Goal: Task Accomplishment & Management: Use online tool/utility

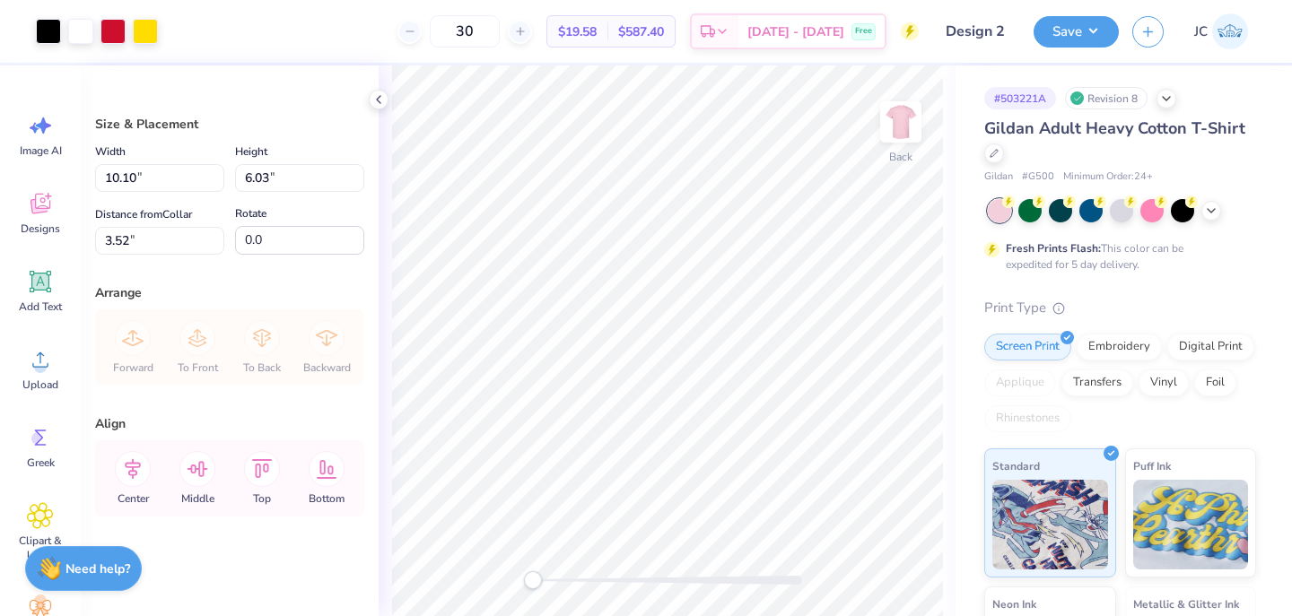
type input "4.17"
click at [880, 566] on div at bounding box center [871, 566] width 29 height 29
type input "4.17"
click at [880, 566] on div at bounding box center [871, 566] width 29 height 29
type input "3.93"
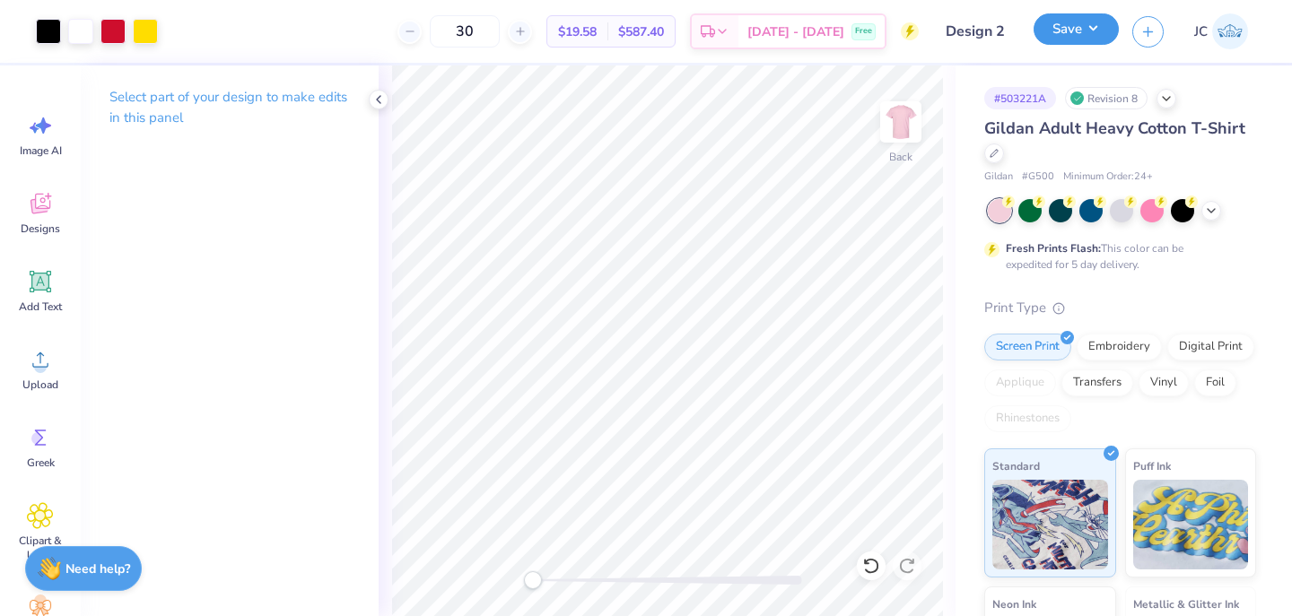
click at [1095, 42] on button "Save" at bounding box center [1075, 28] width 85 height 31
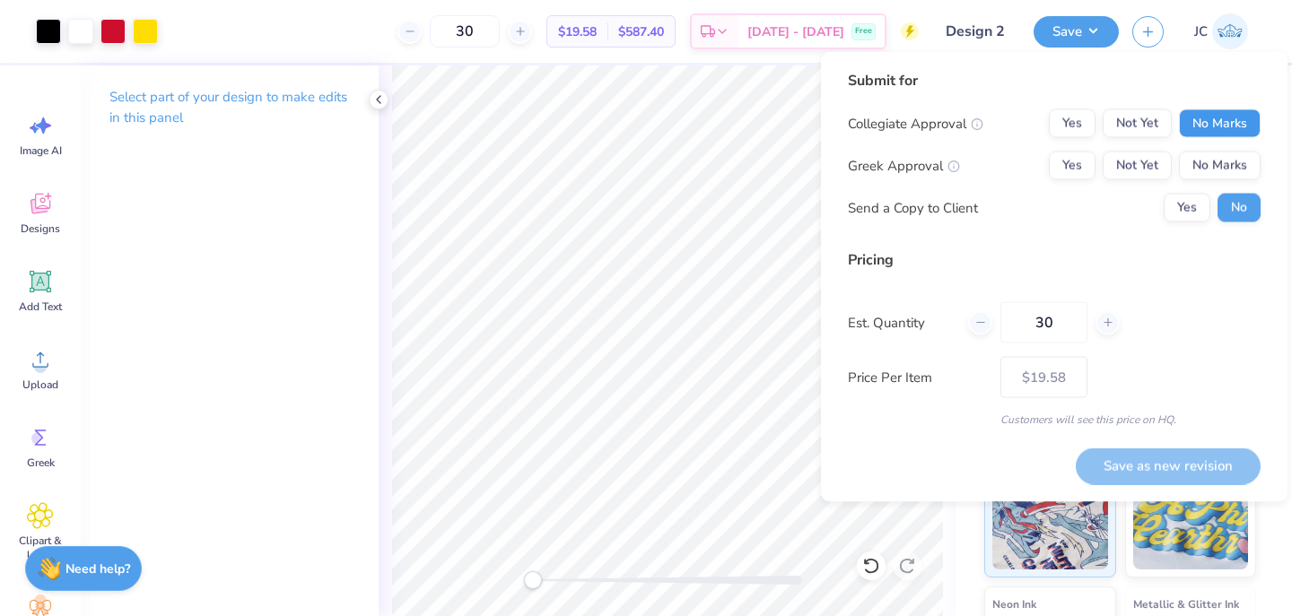
click at [1236, 130] on button "No Marks" at bounding box center [1220, 123] width 82 height 29
click at [1078, 126] on button "Yes" at bounding box center [1072, 123] width 47 height 29
click at [1079, 159] on button "Yes" at bounding box center [1072, 166] width 47 height 29
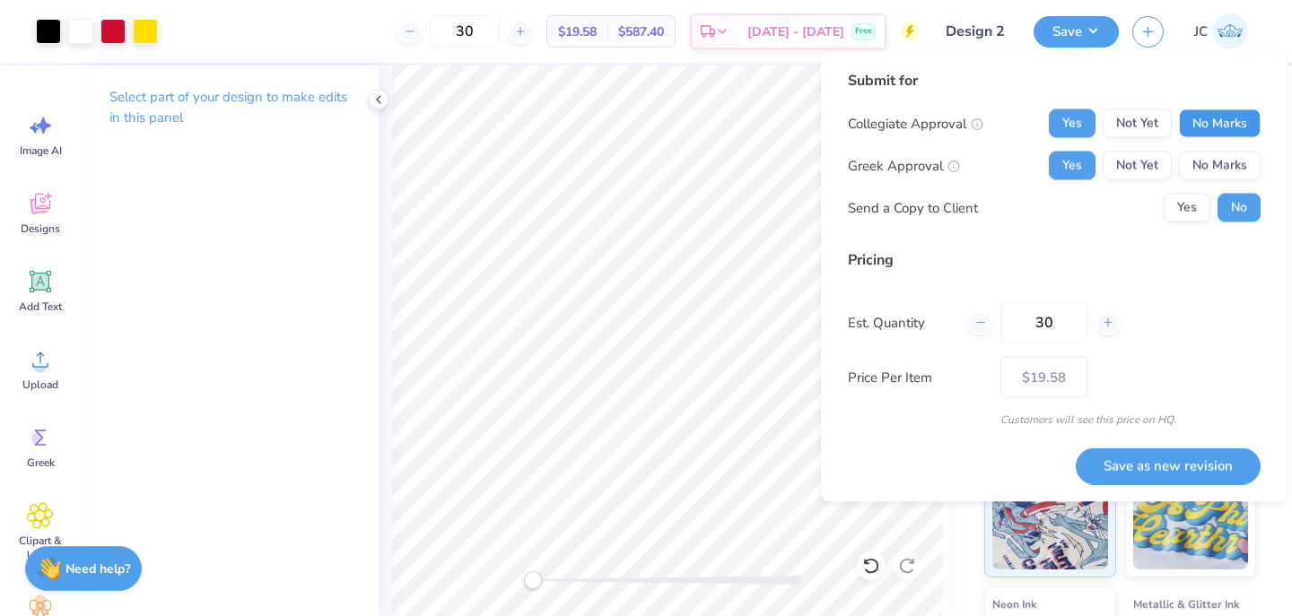
click at [1214, 122] on button "No Marks" at bounding box center [1220, 123] width 82 height 29
click at [1215, 172] on button "No Marks" at bounding box center [1220, 166] width 82 height 29
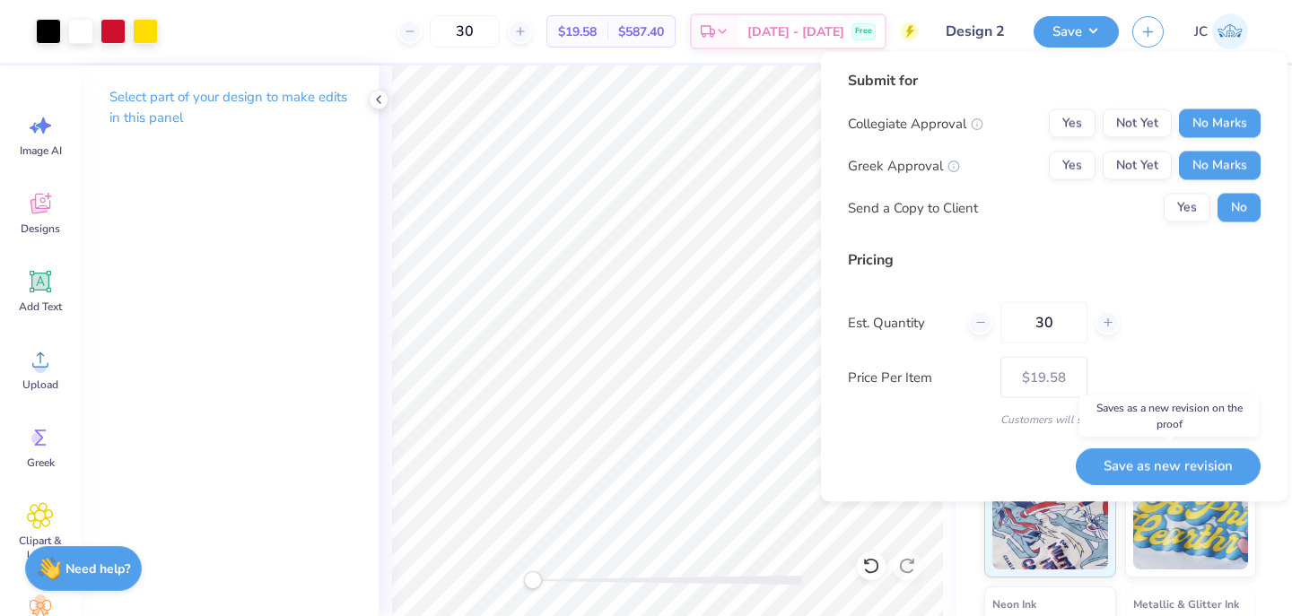
click at [1178, 466] on button "Save as new revision" at bounding box center [1167, 466] width 185 height 37
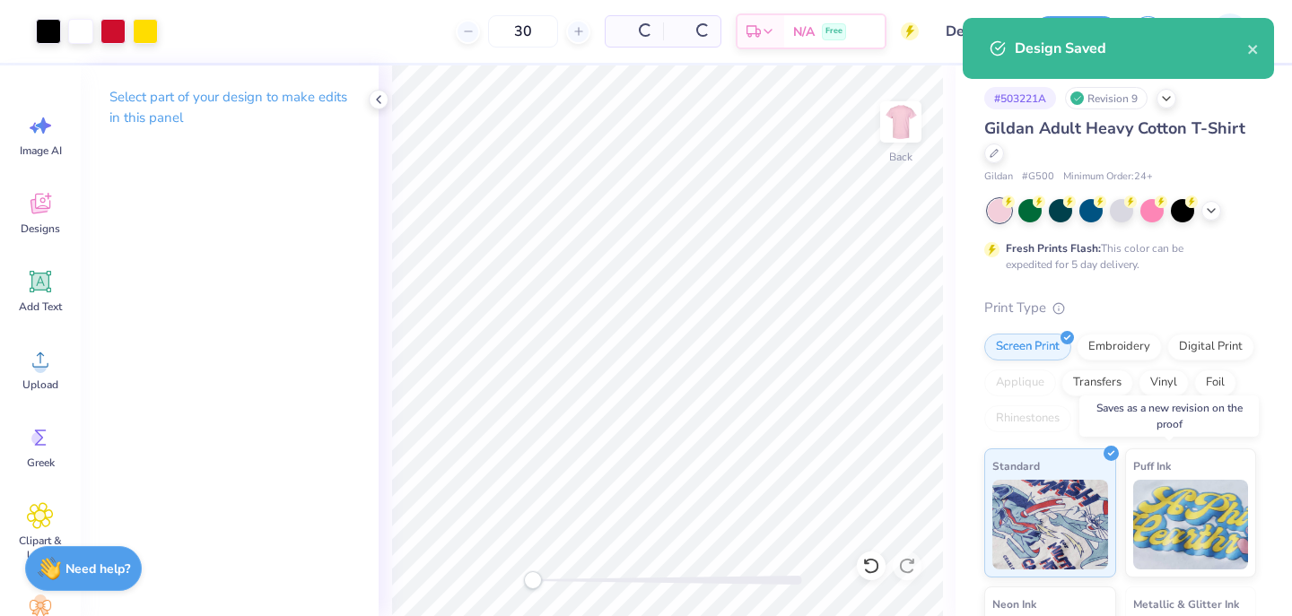
type input "$19.58"
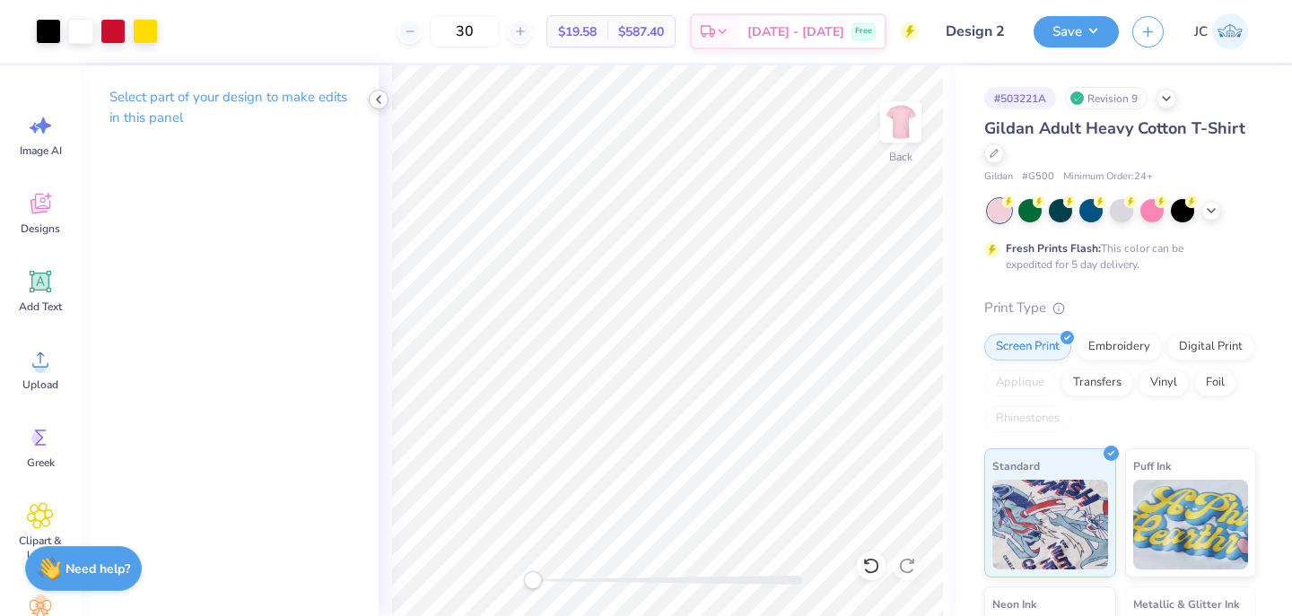
click at [382, 99] on icon at bounding box center [378, 99] width 14 height 14
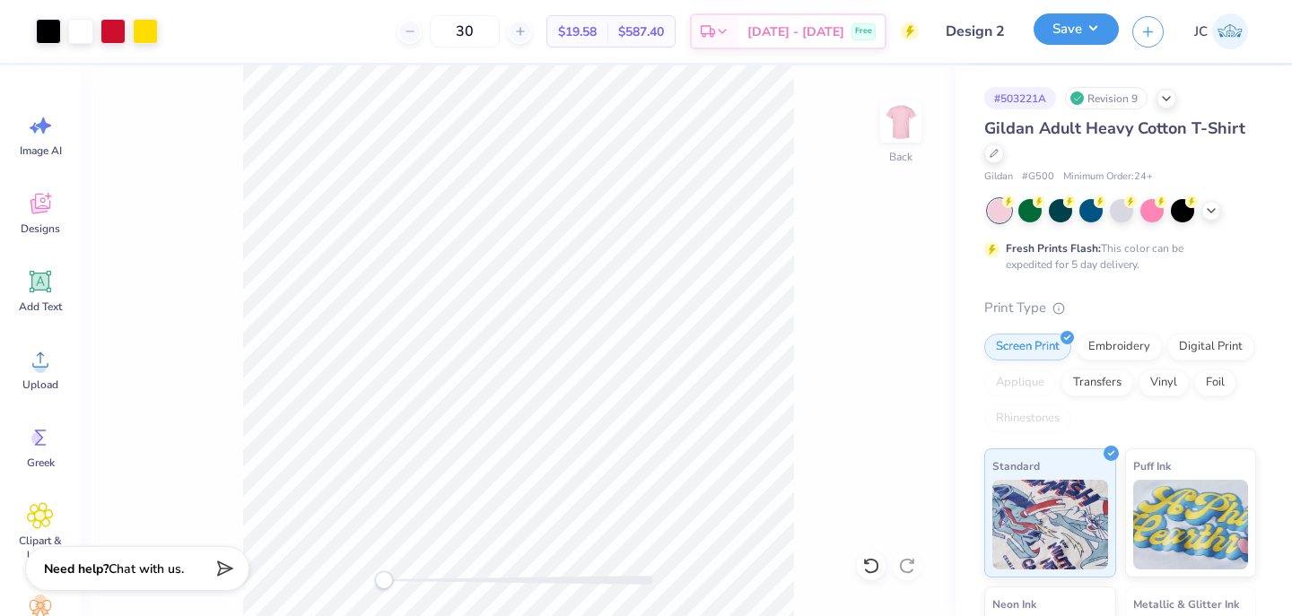
click at [1094, 32] on button "Save" at bounding box center [1075, 28] width 85 height 31
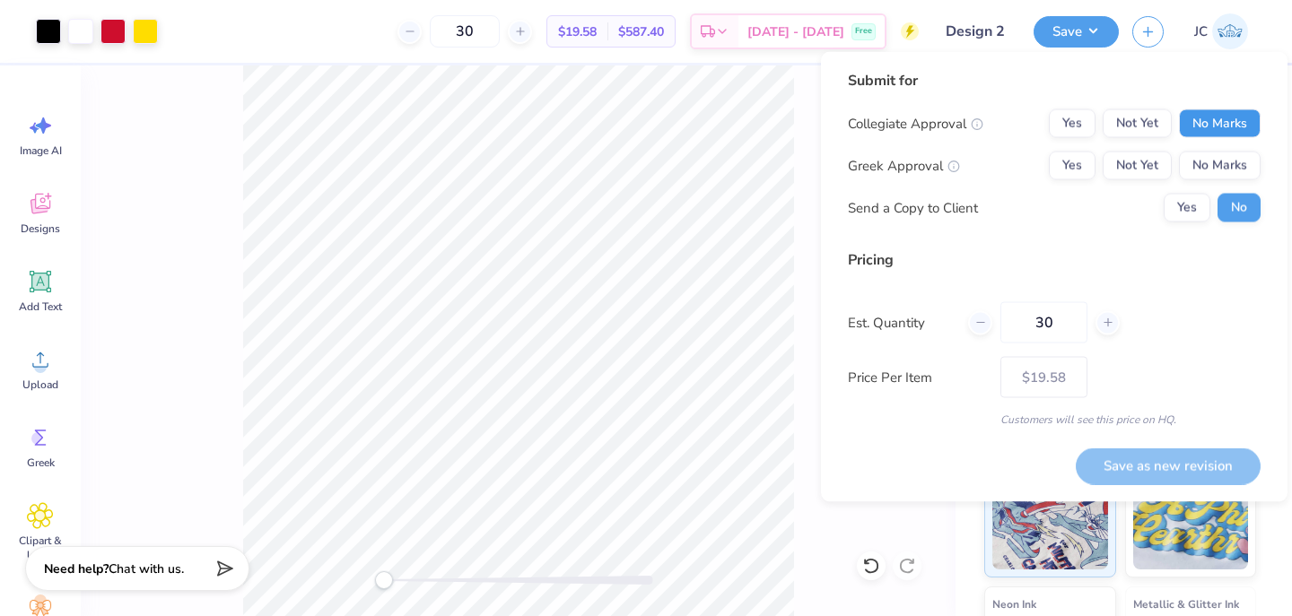
click at [1208, 131] on button "No Marks" at bounding box center [1220, 123] width 82 height 29
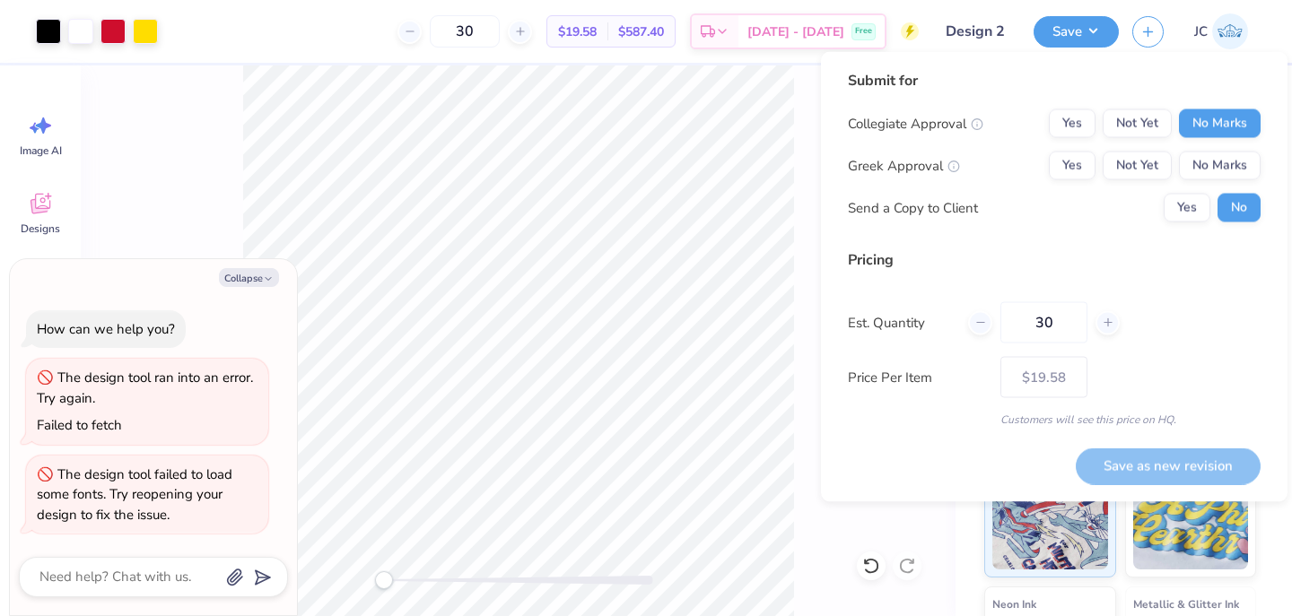
type textarea "x"
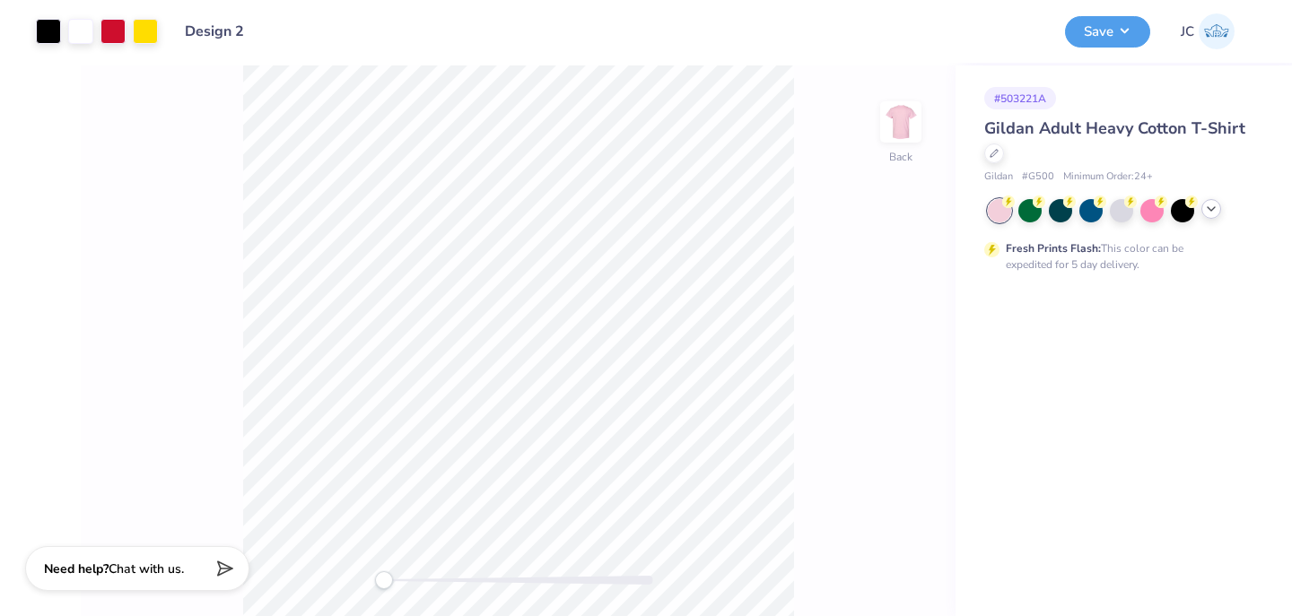
click at [1205, 216] on div at bounding box center [1211, 209] width 20 height 20
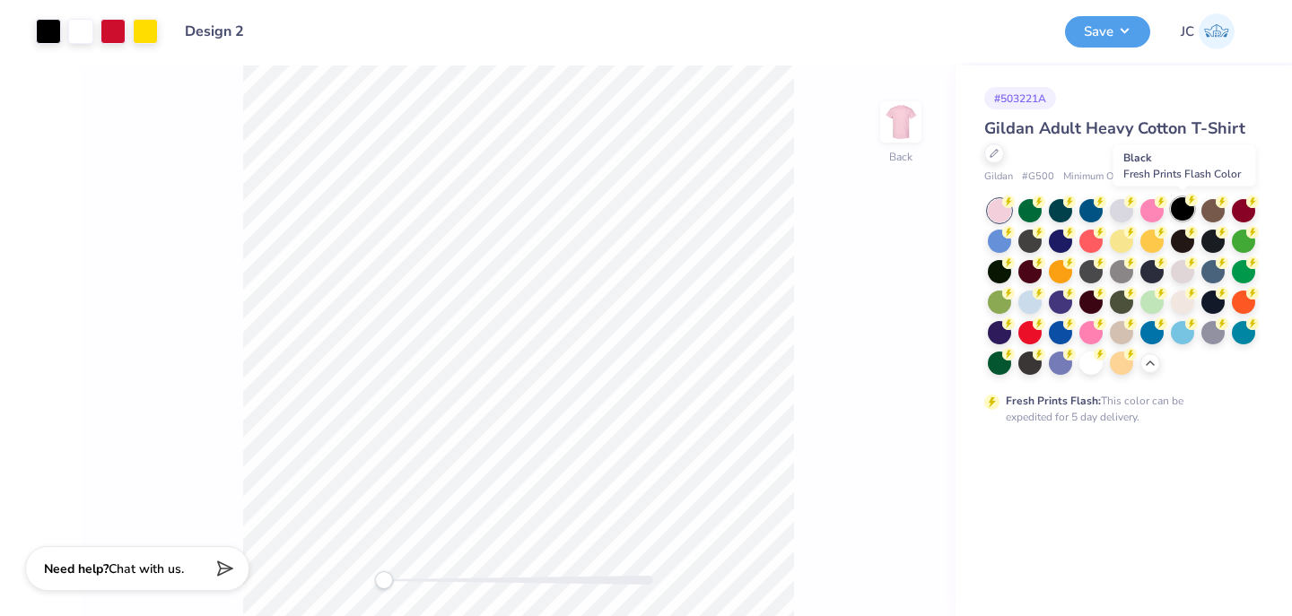
click at [1179, 212] on div at bounding box center [1182, 208] width 23 height 23
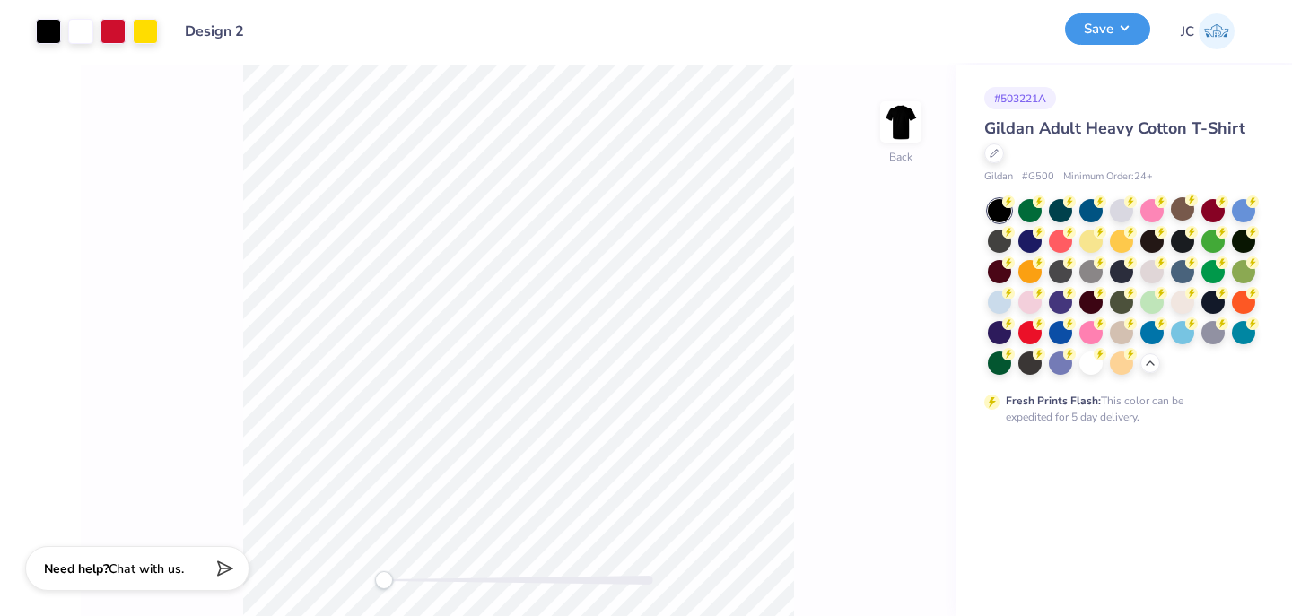
click at [1097, 34] on button "Save" at bounding box center [1107, 28] width 85 height 31
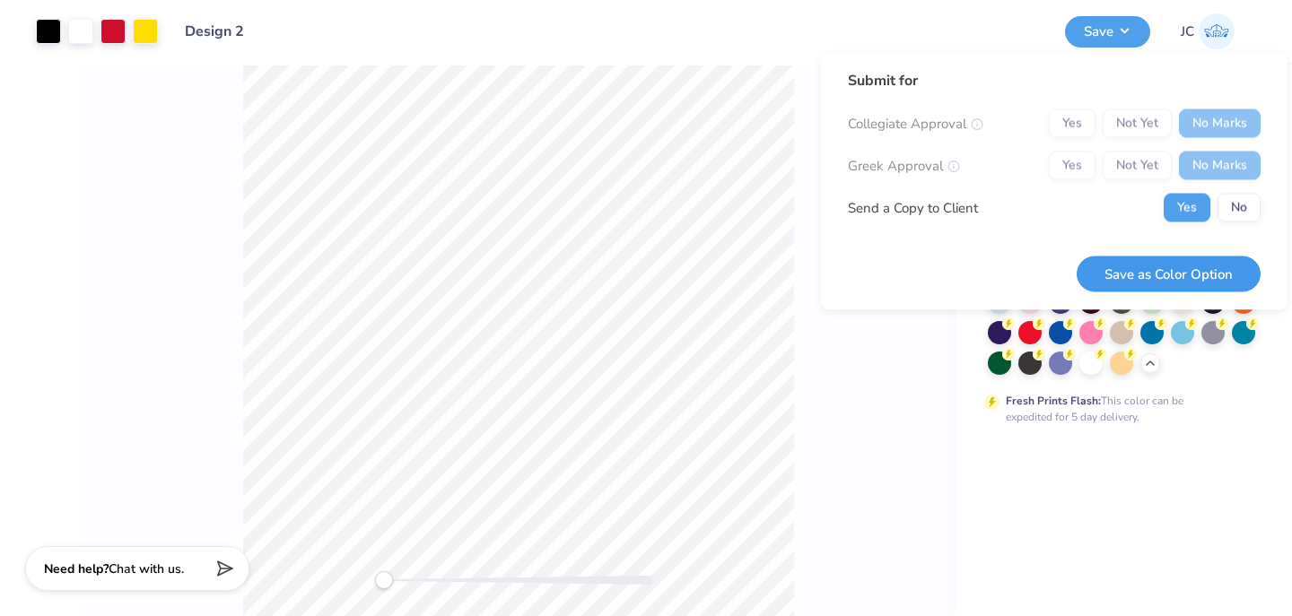
click at [1174, 279] on button "Save as Color Option" at bounding box center [1168, 274] width 184 height 37
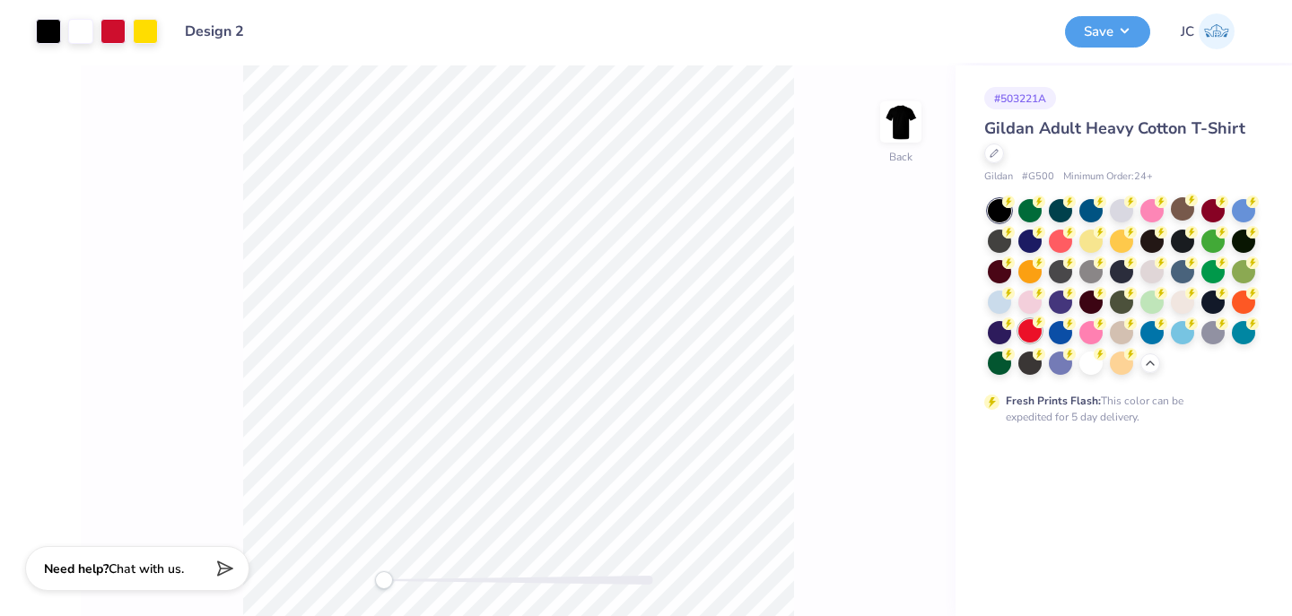
click at [1034, 330] on div at bounding box center [1029, 330] width 23 height 23
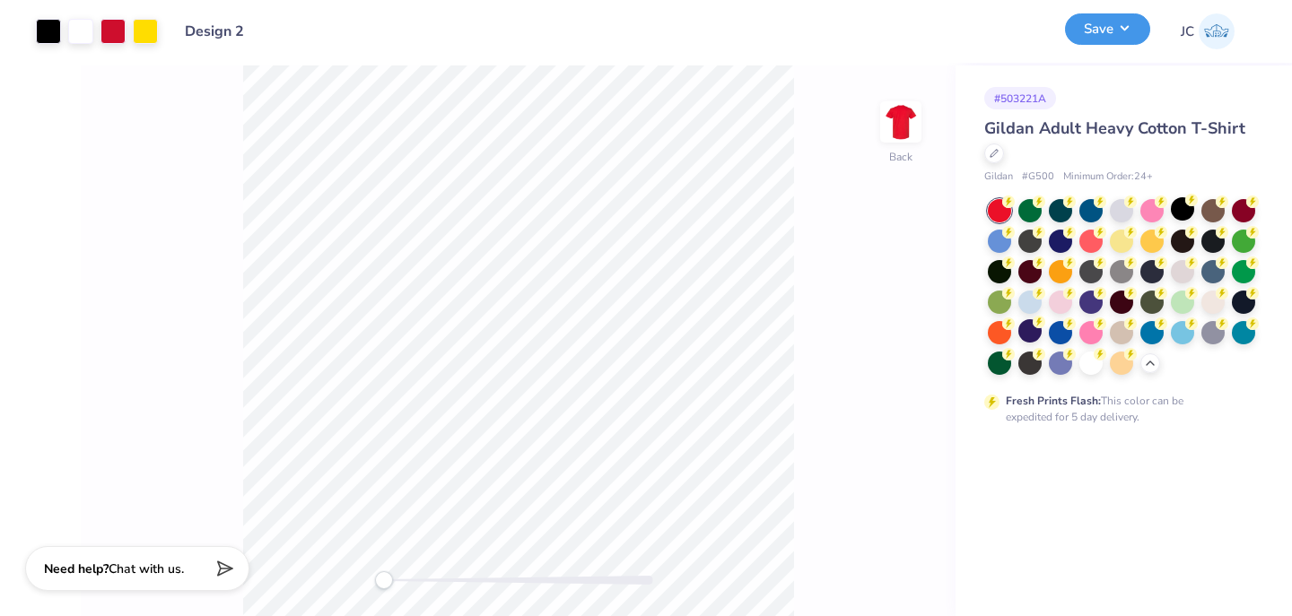
click at [1112, 35] on button "Save" at bounding box center [1107, 28] width 85 height 31
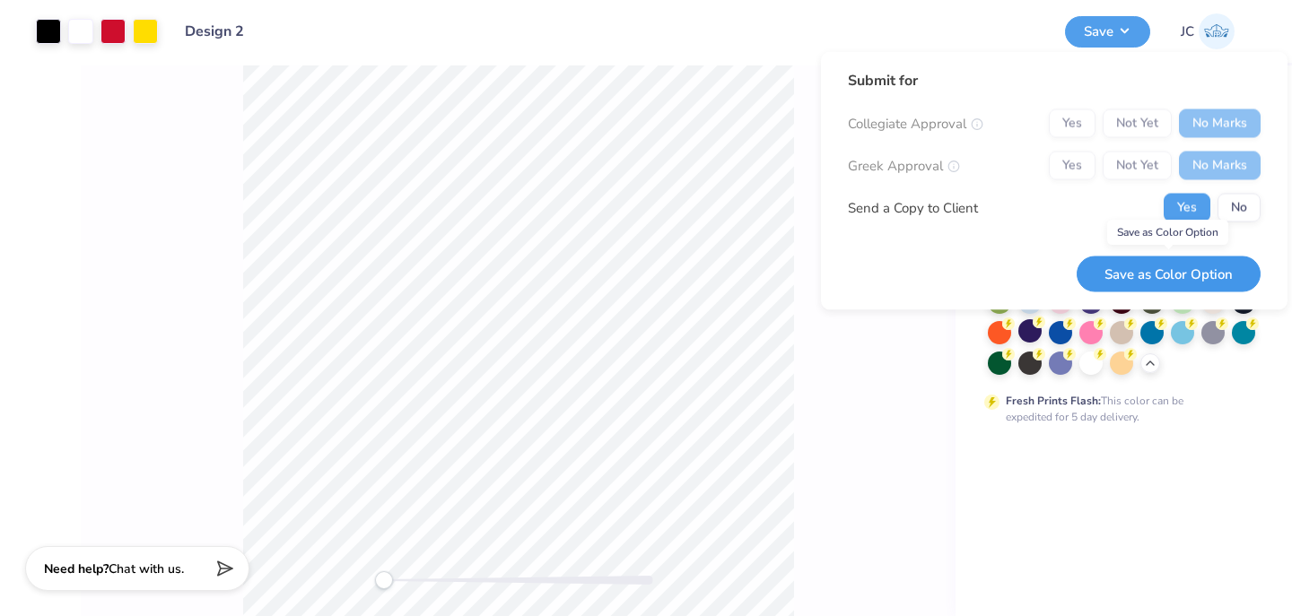
click at [1144, 284] on button "Save as Color Option" at bounding box center [1168, 274] width 184 height 37
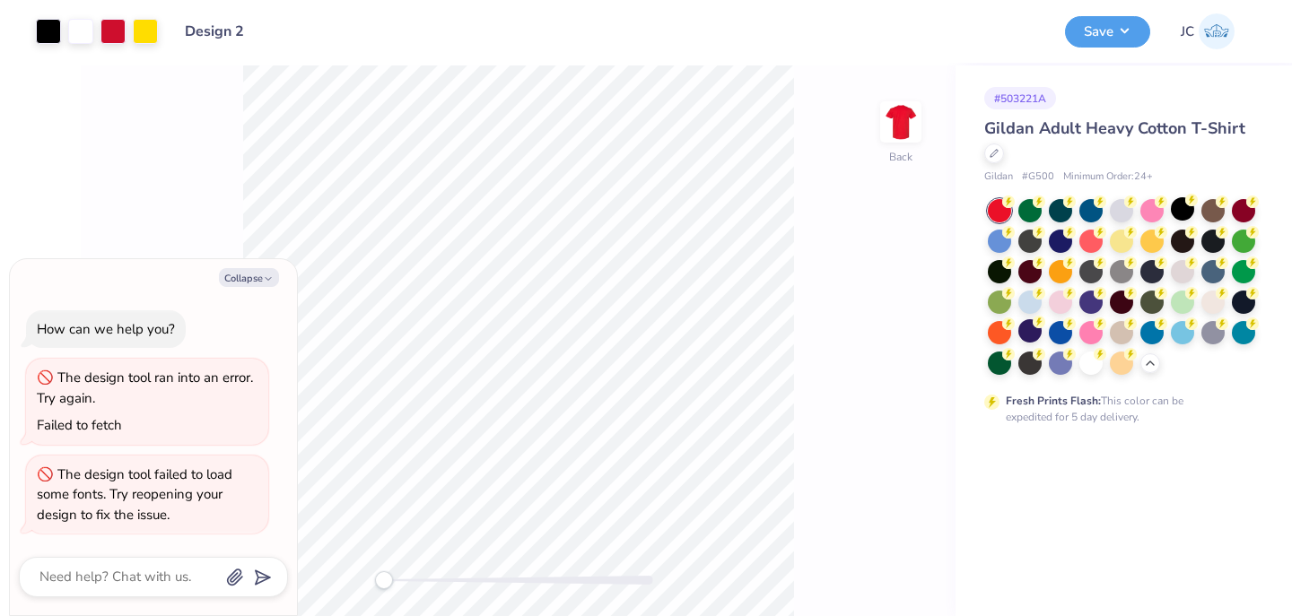
type textarea "x"
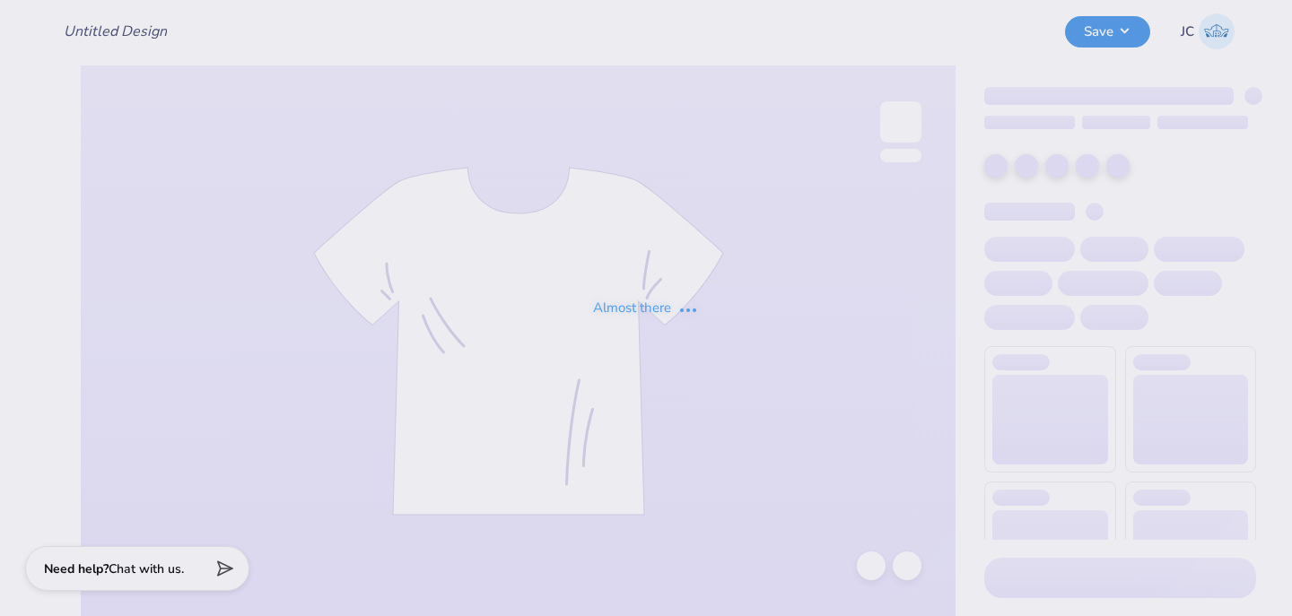
type input "Design 2"
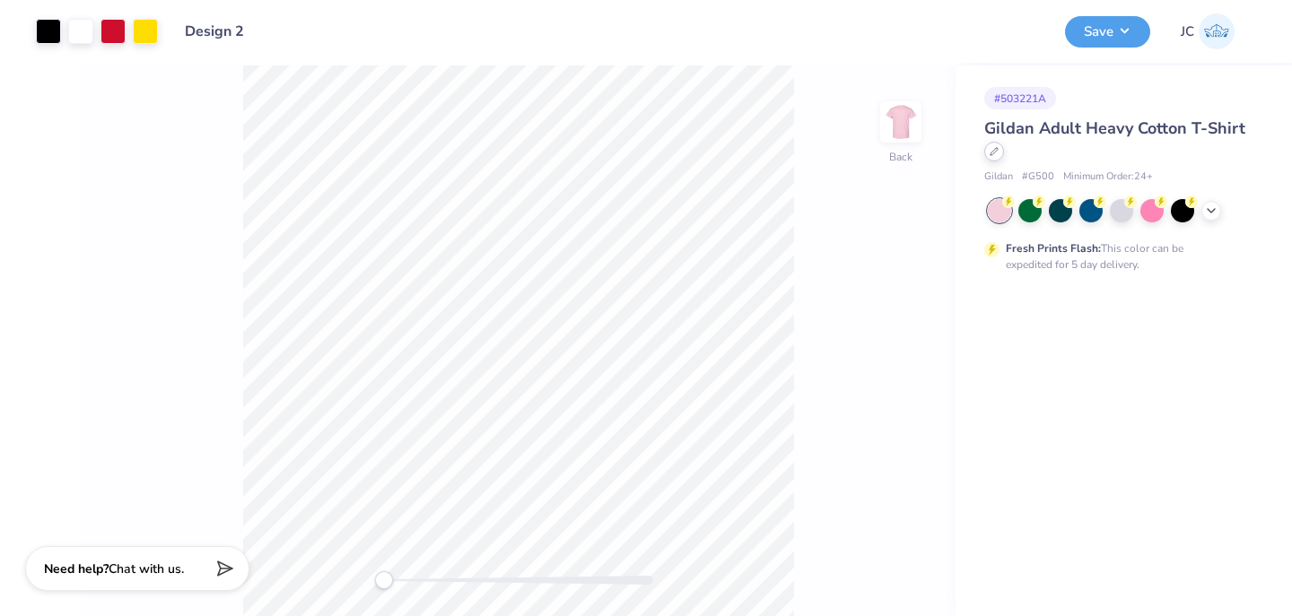
click at [1002, 157] on div "Gildan Adult Heavy Cotton T-Shirt" at bounding box center [1120, 141] width 272 height 48
click at [1001, 157] on div at bounding box center [994, 152] width 20 height 20
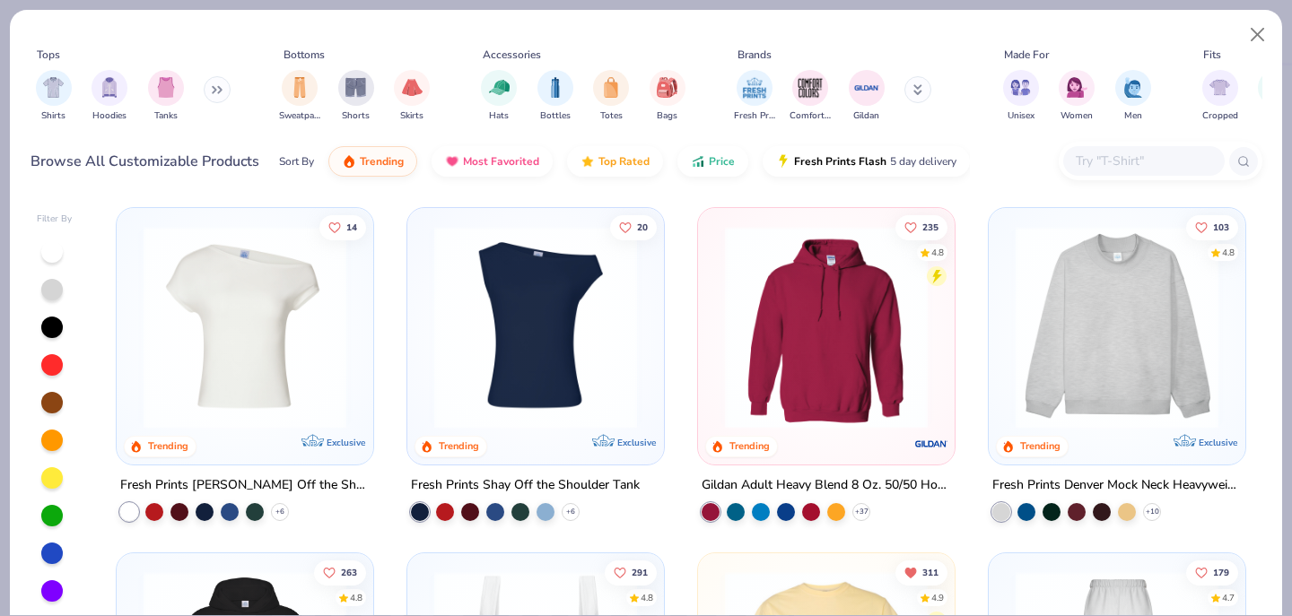
click at [1096, 157] on input "text" at bounding box center [1143, 161] width 138 height 21
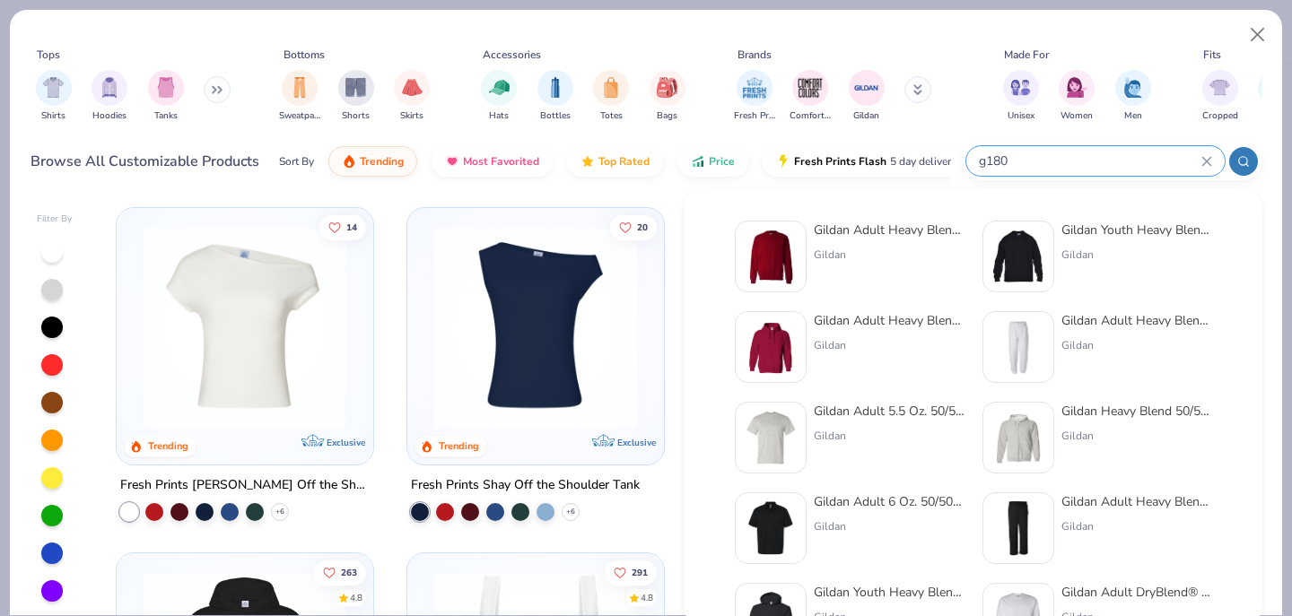
type input "g180"
click at [840, 230] on div "Gildan Adult Heavy Blend Adult 8 Oz. 50/50 Fleece Crew" at bounding box center [889, 230] width 151 height 19
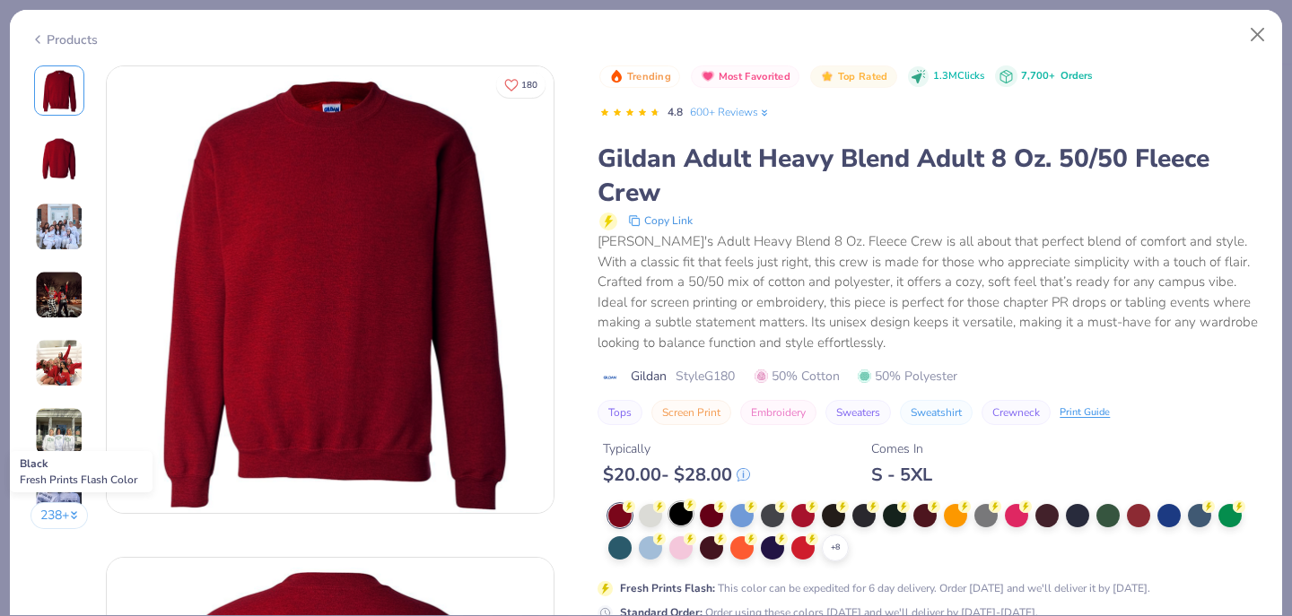
click at [680, 516] on div at bounding box center [680, 513] width 23 height 23
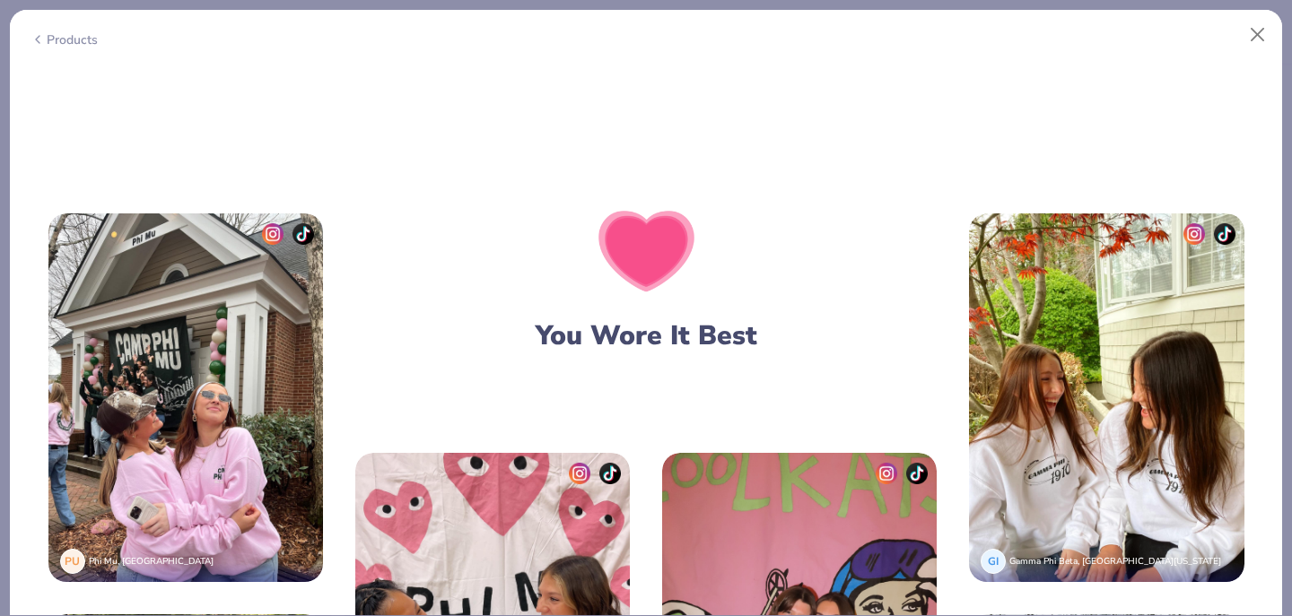
scroll to position [3080, 0]
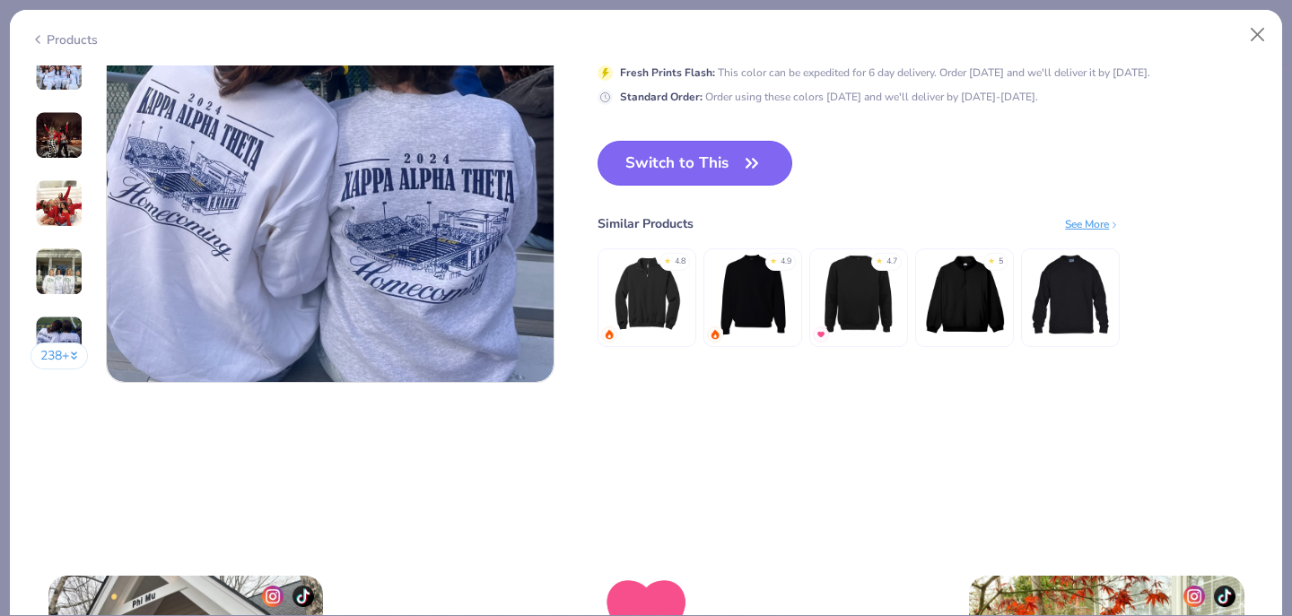
click at [746, 176] on button "Switch to This" at bounding box center [694, 163] width 195 height 45
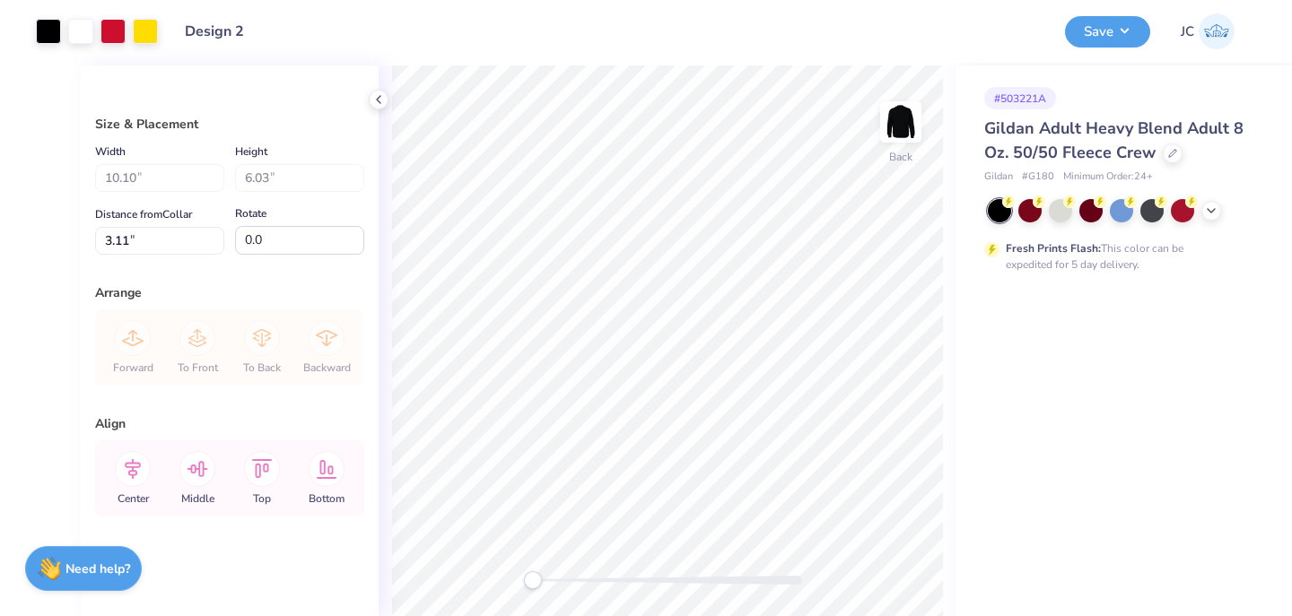
type input "3.73"
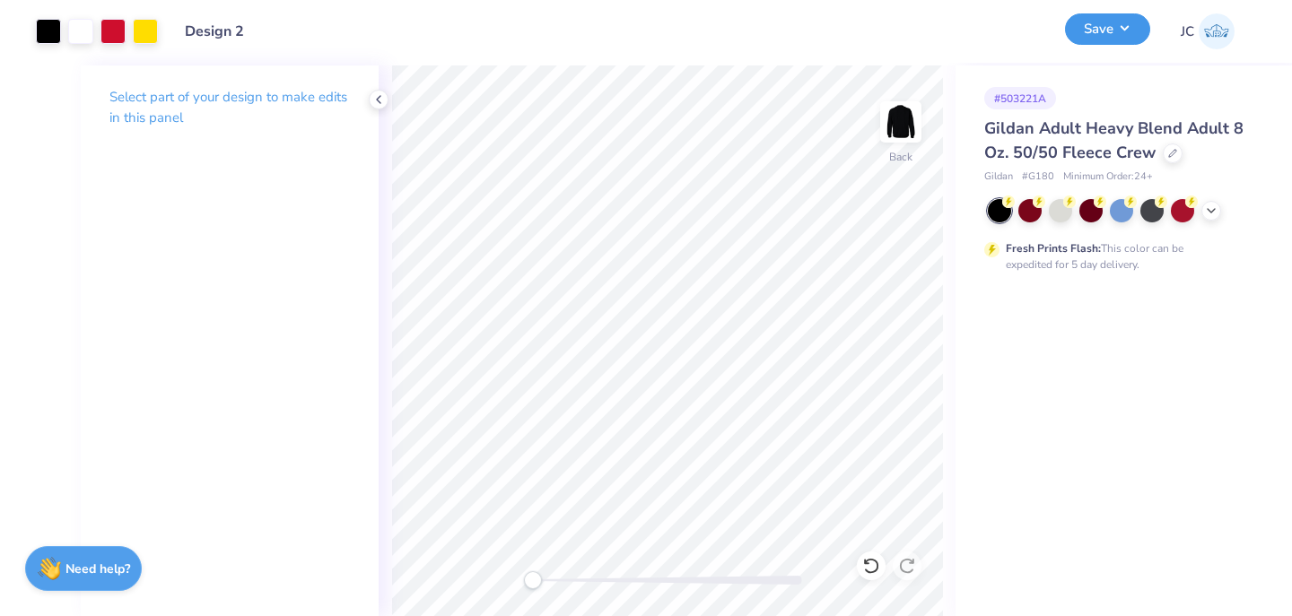
click at [1123, 38] on button "Save" at bounding box center [1107, 28] width 85 height 31
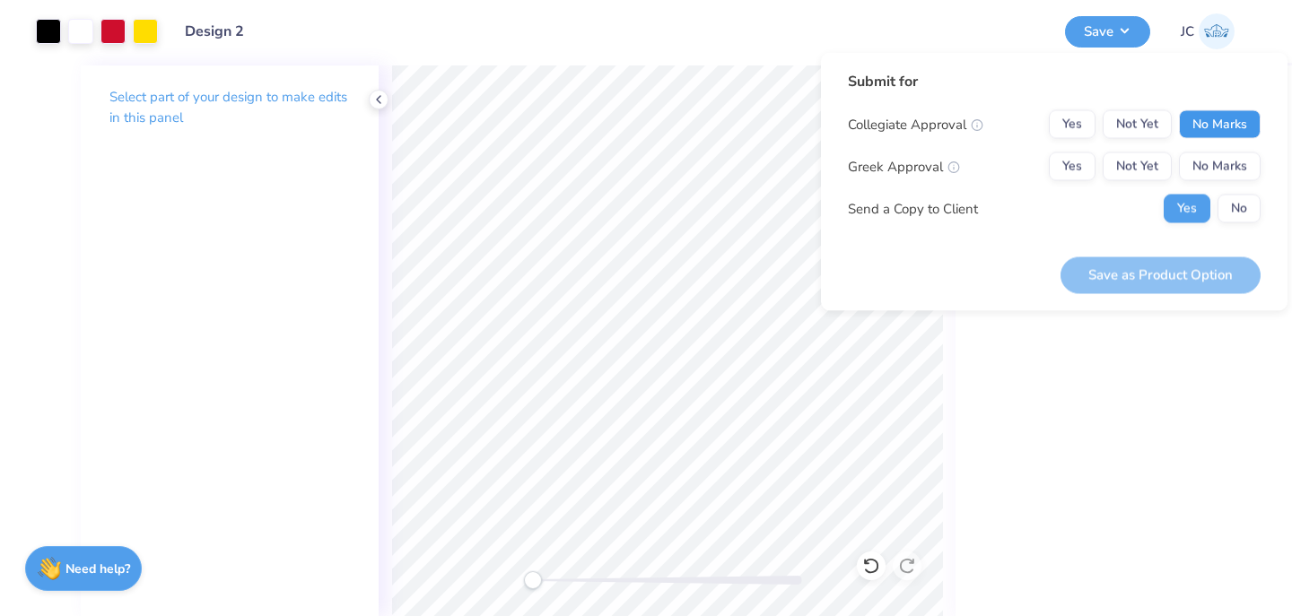
click at [1213, 121] on button "No Marks" at bounding box center [1220, 124] width 82 height 29
click at [1214, 156] on button "No Marks" at bounding box center [1220, 166] width 82 height 29
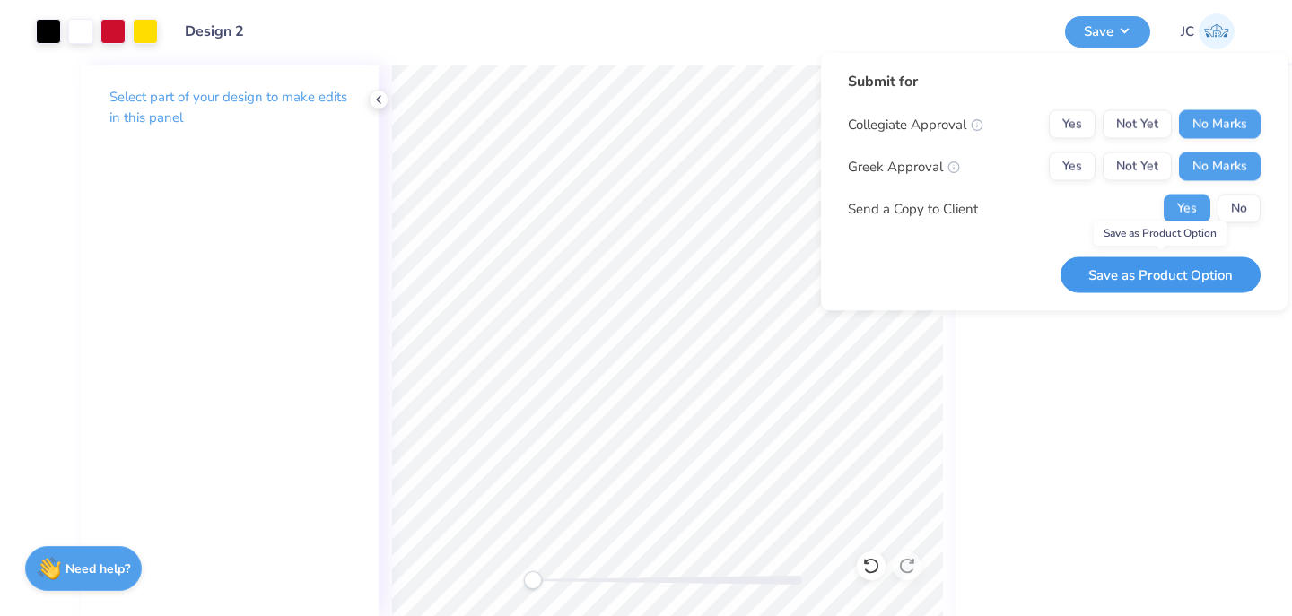
click at [1187, 272] on button "Save as Product Option" at bounding box center [1160, 275] width 200 height 37
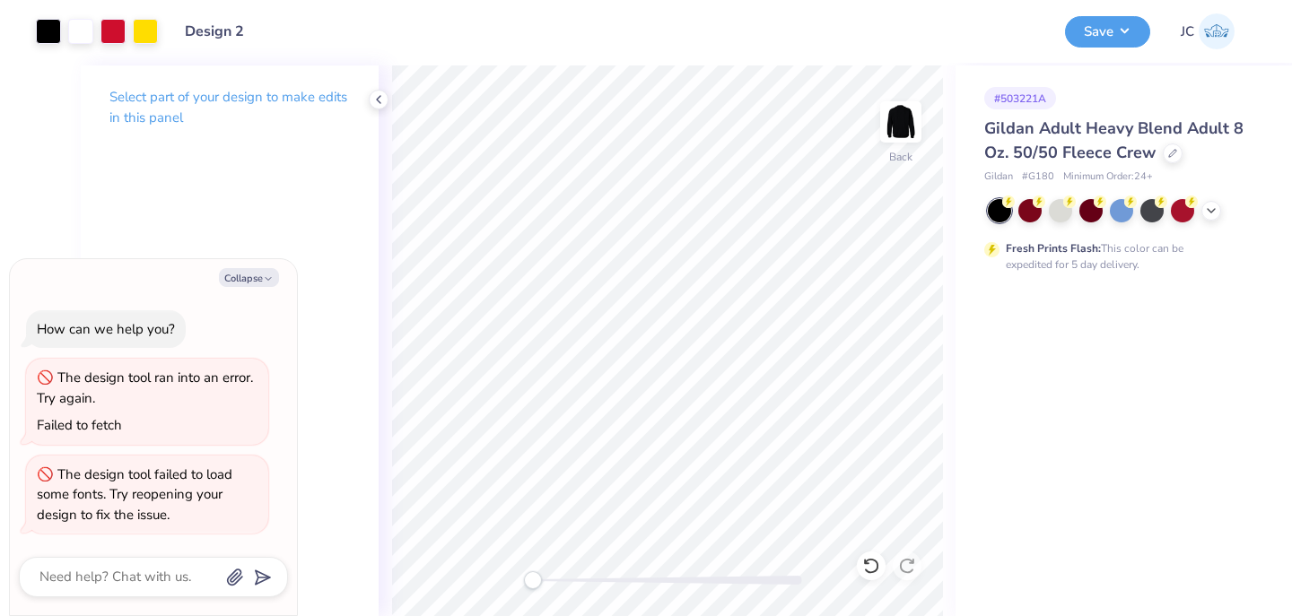
type textarea "x"
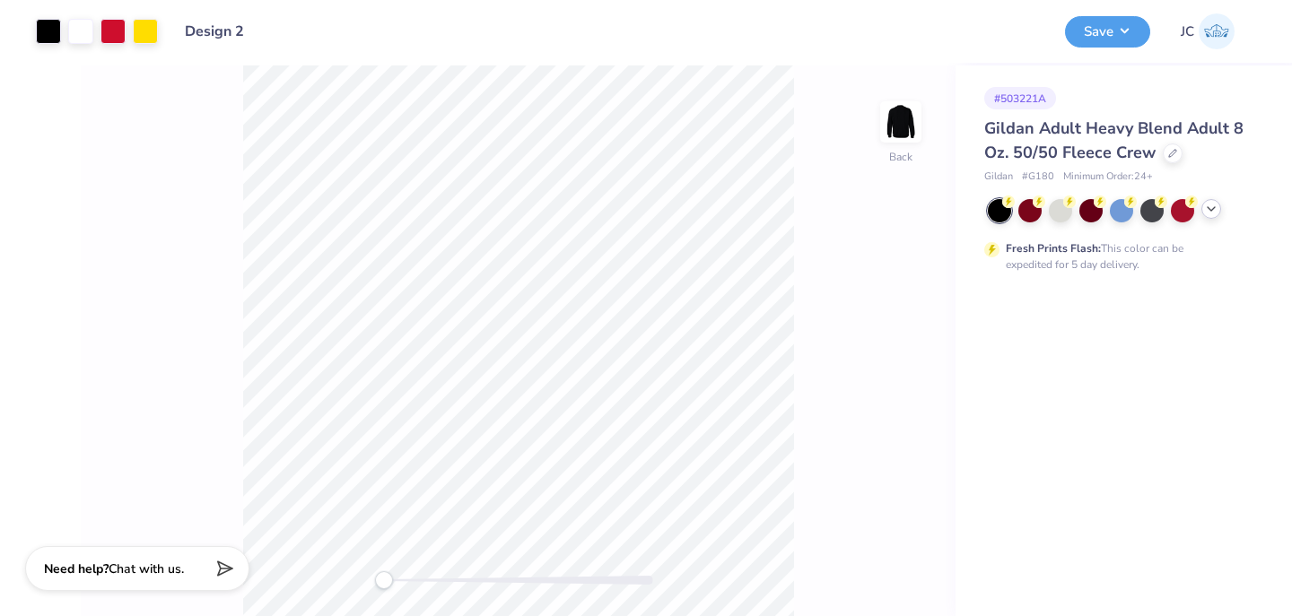
click at [1208, 215] on div at bounding box center [1211, 209] width 20 height 20
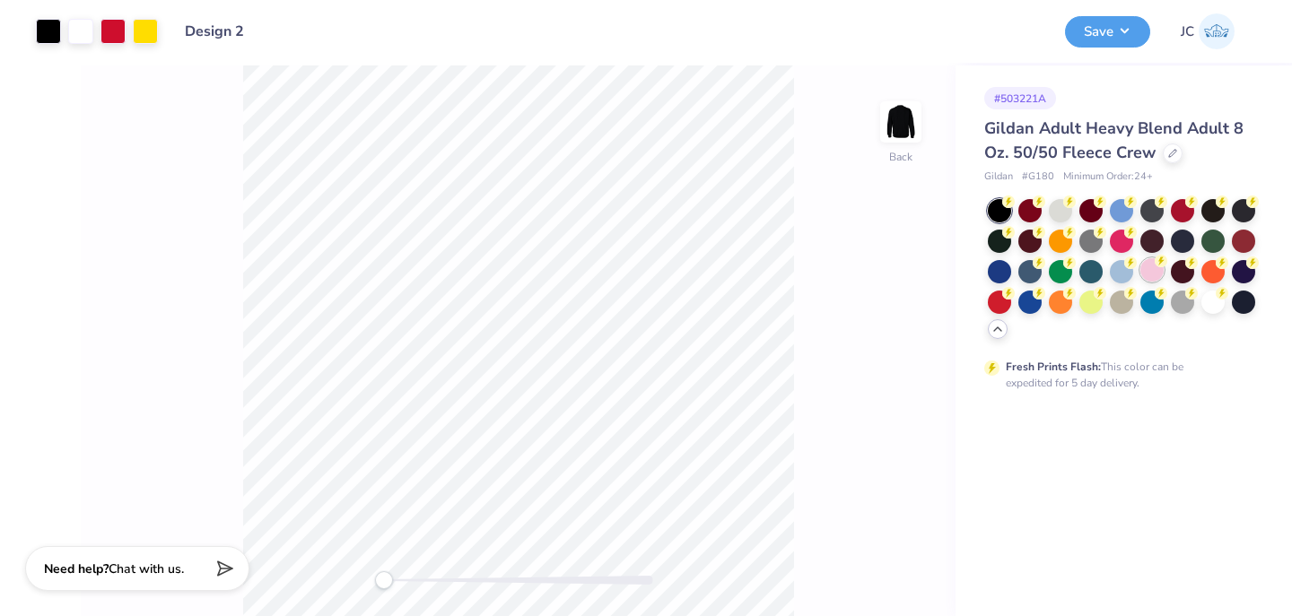
click at [1155, 268] on div at bounding box center [1151, 269] width 23 height 23
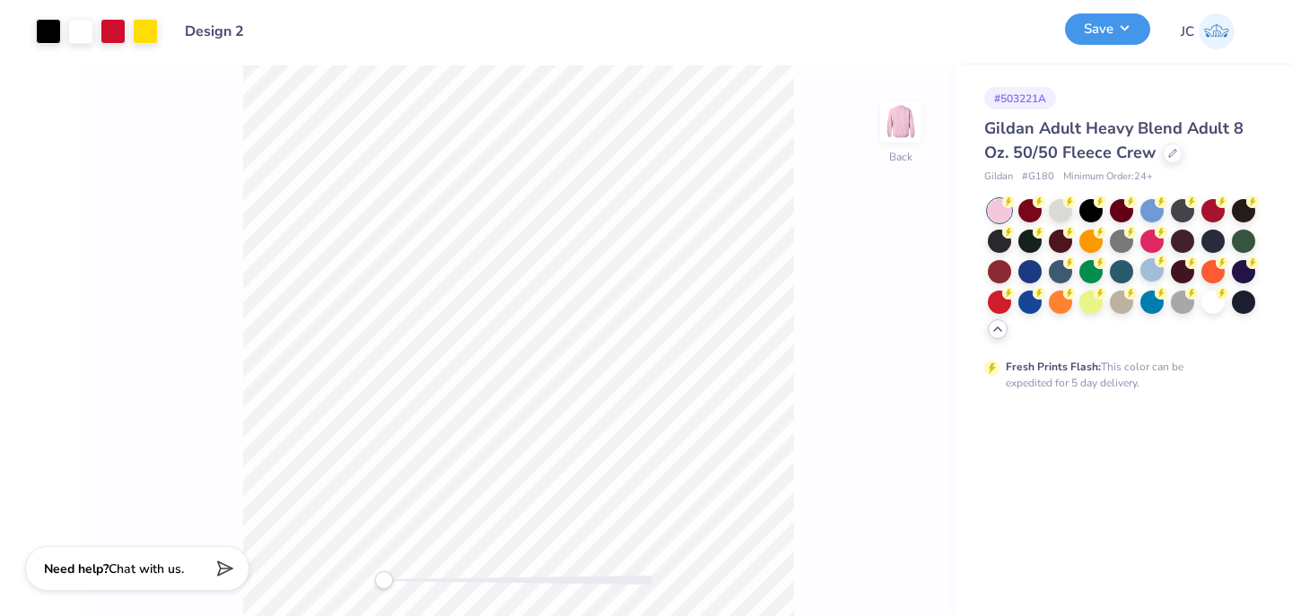
click at [1105, 33] on button "Save" at bounding box center [1107, 28] width 85 height 31
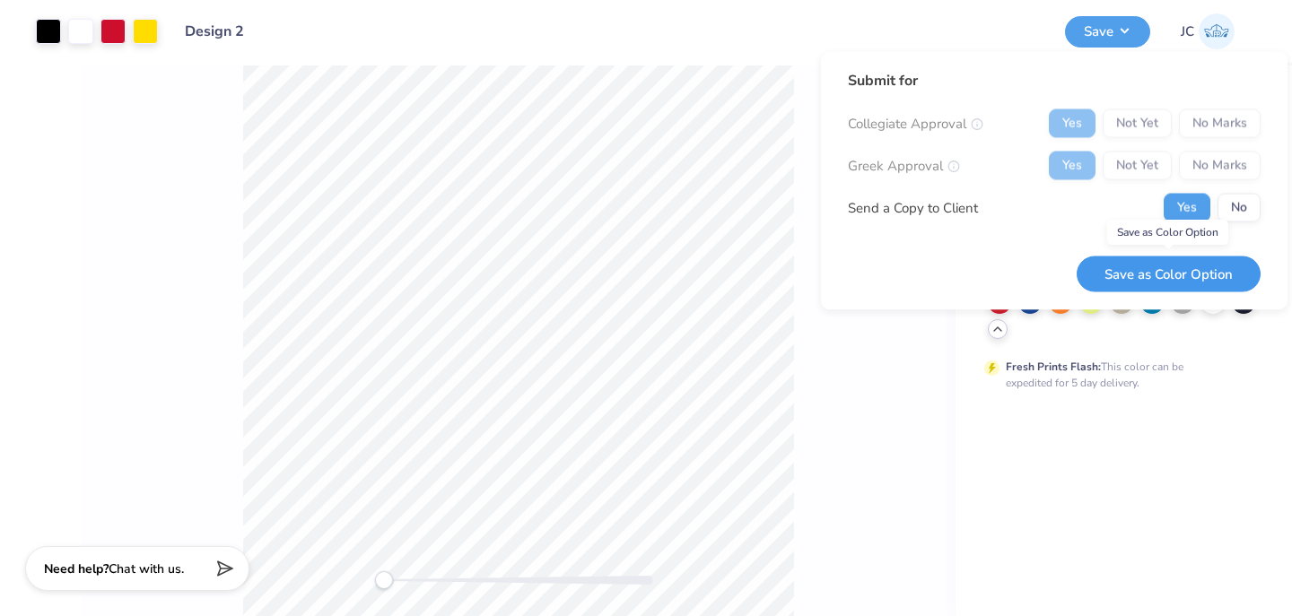
click at [1171, 282] on button "Save as Color Option" at bounding box center [1168, 274] width 184 height 37
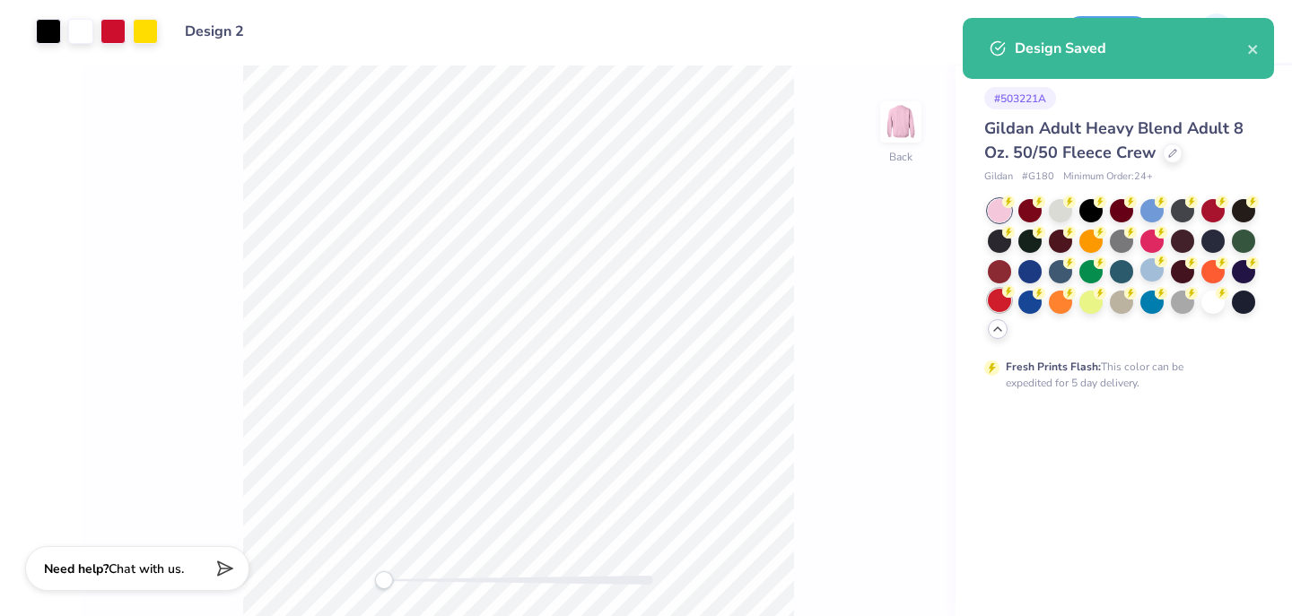
click at [994, 304] on div at bounding box center [999, 300] width 23 height 23
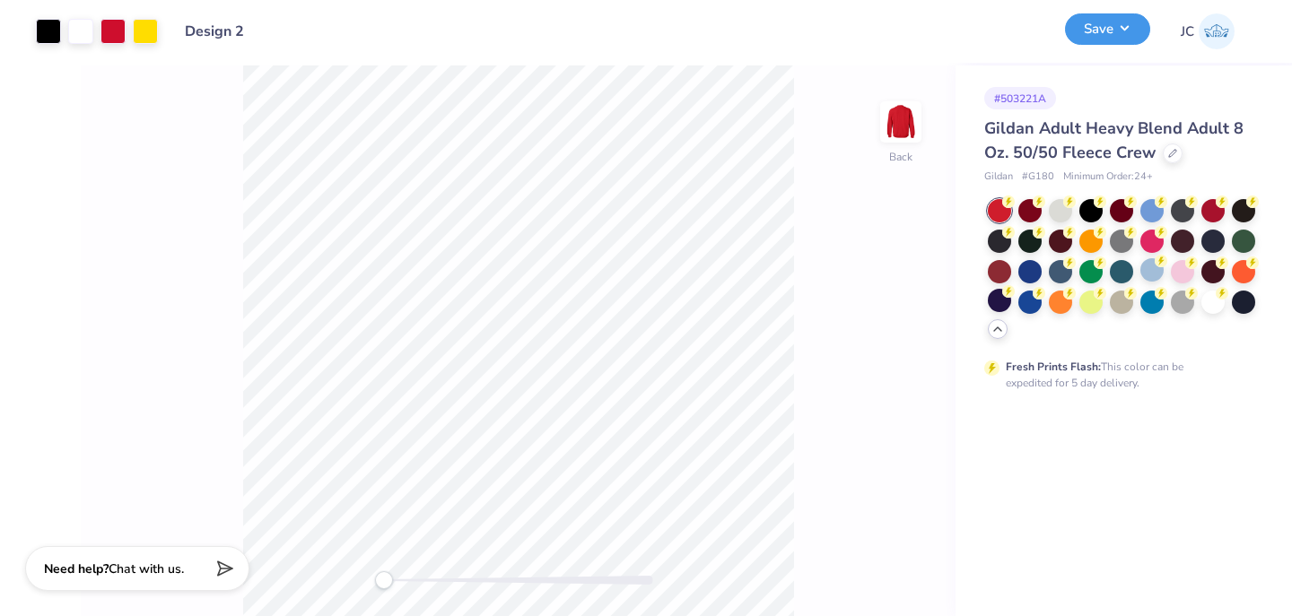
click at [1101, 30] on button "Save" at bounding box center [1107, 28] width 85 height 31
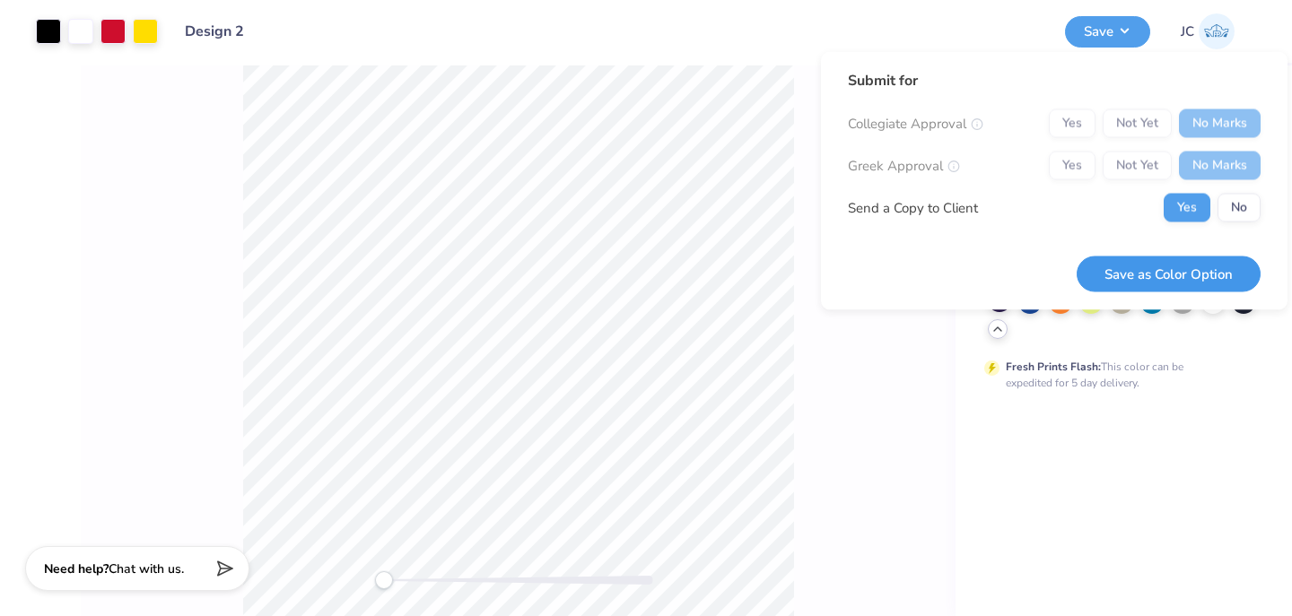
click at [1154, 273] on button "Save as Color Option" at bounding box center [1168, 274] width 184 height 37
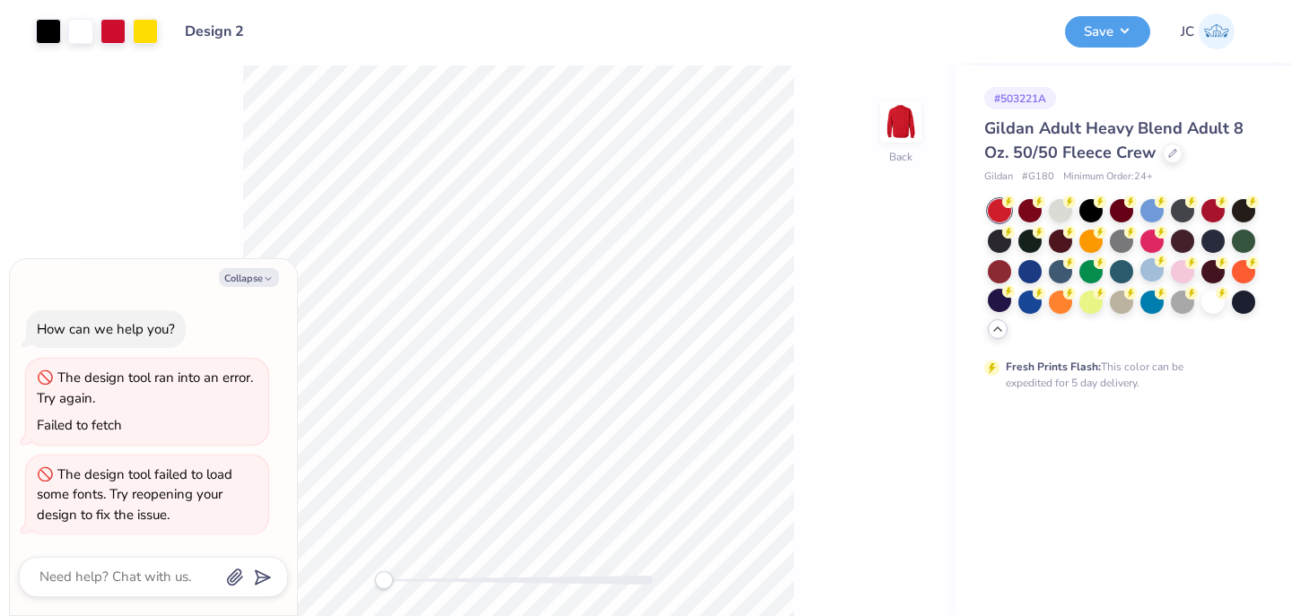
type textarea "x"
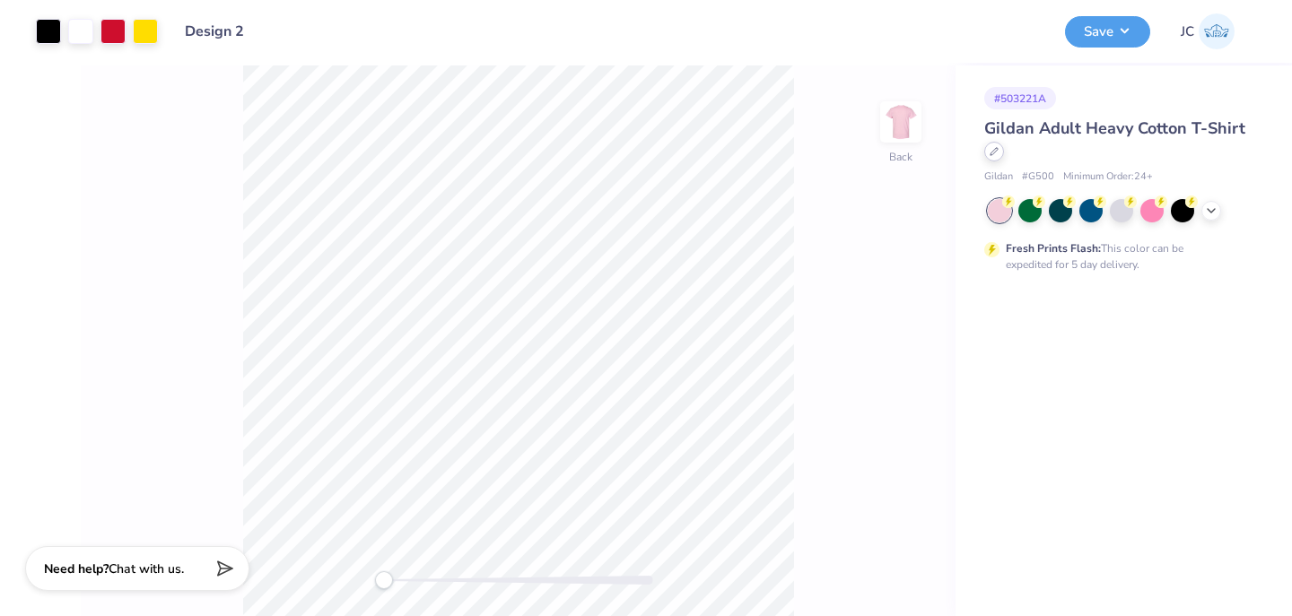
click at [988, 152] on div at bounding box center [994, 152] width 20 height 20
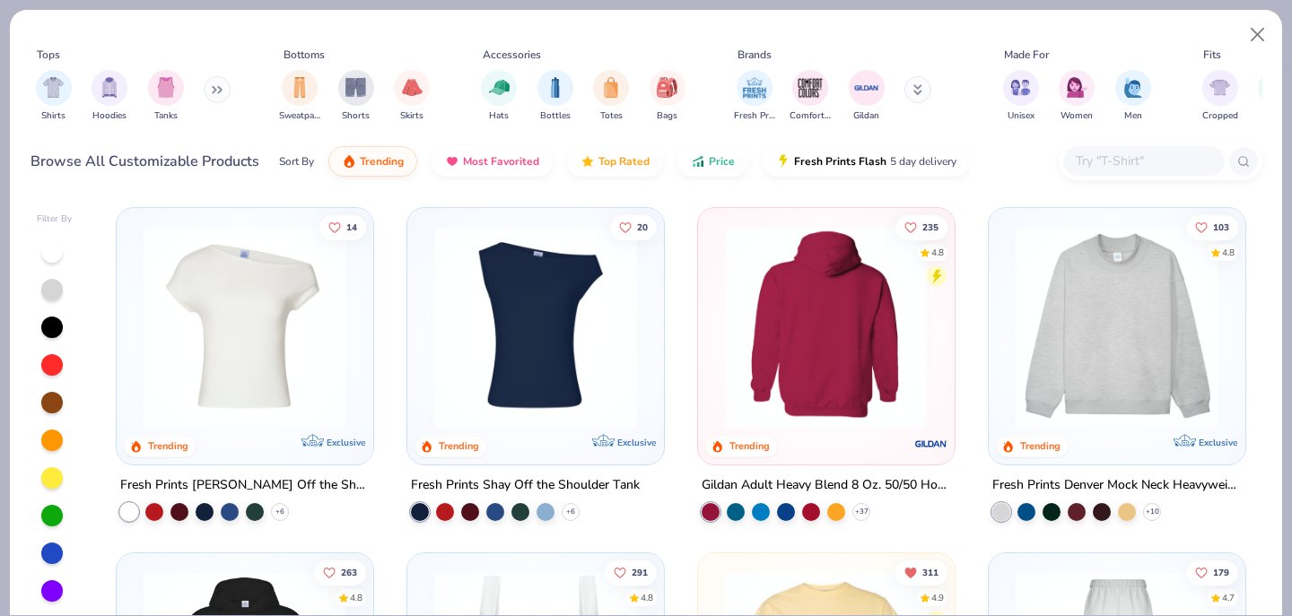
click at [820, 376] on img at bounding box center [826, 327] width 221 height 203
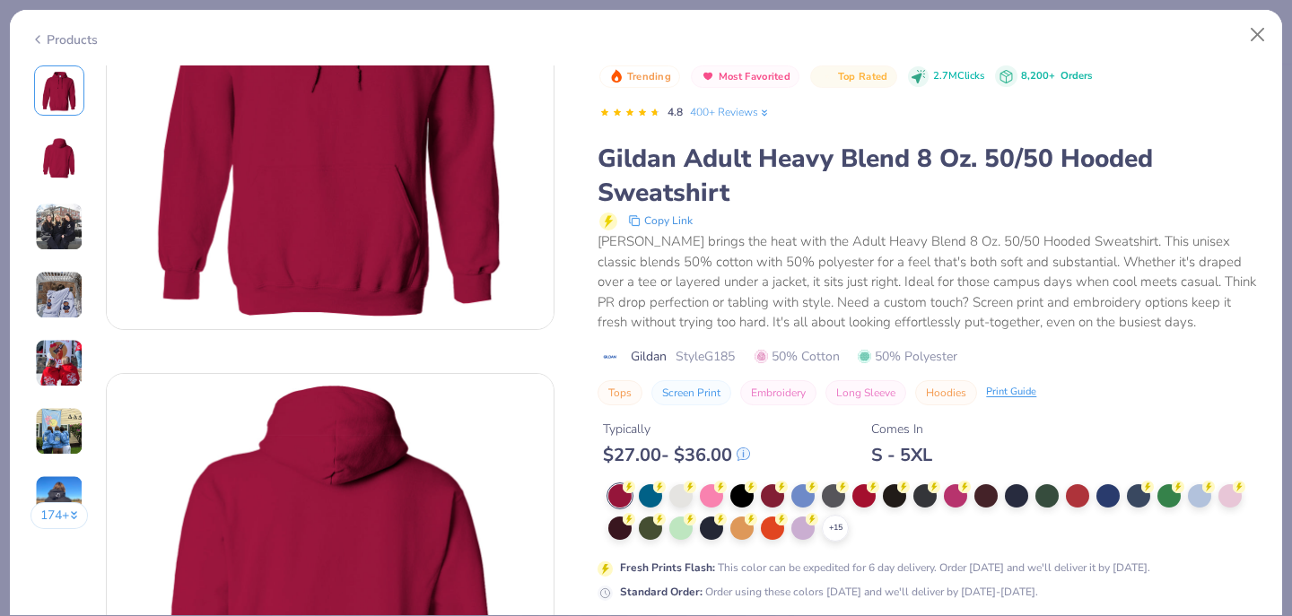
scroll to position [203, 0]
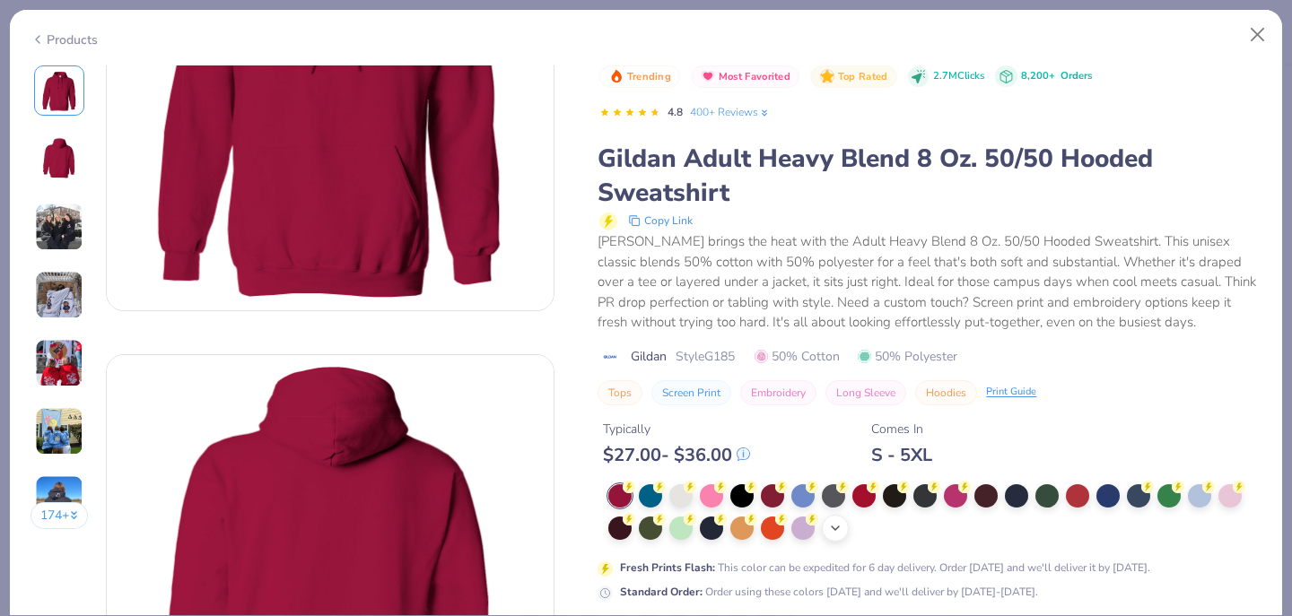
click at [833, 531] on icon at bounding box center [835, 528] width 14 height 14
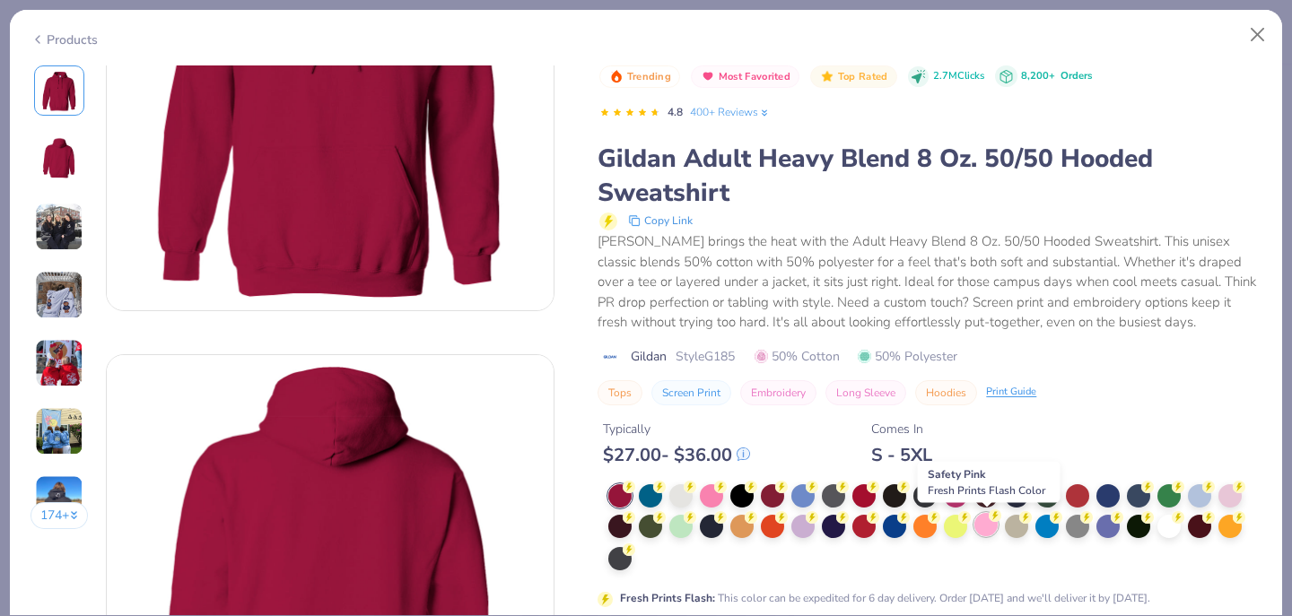
click at [988, 534] on div at bounding box center [985, 524] width 23 height 23
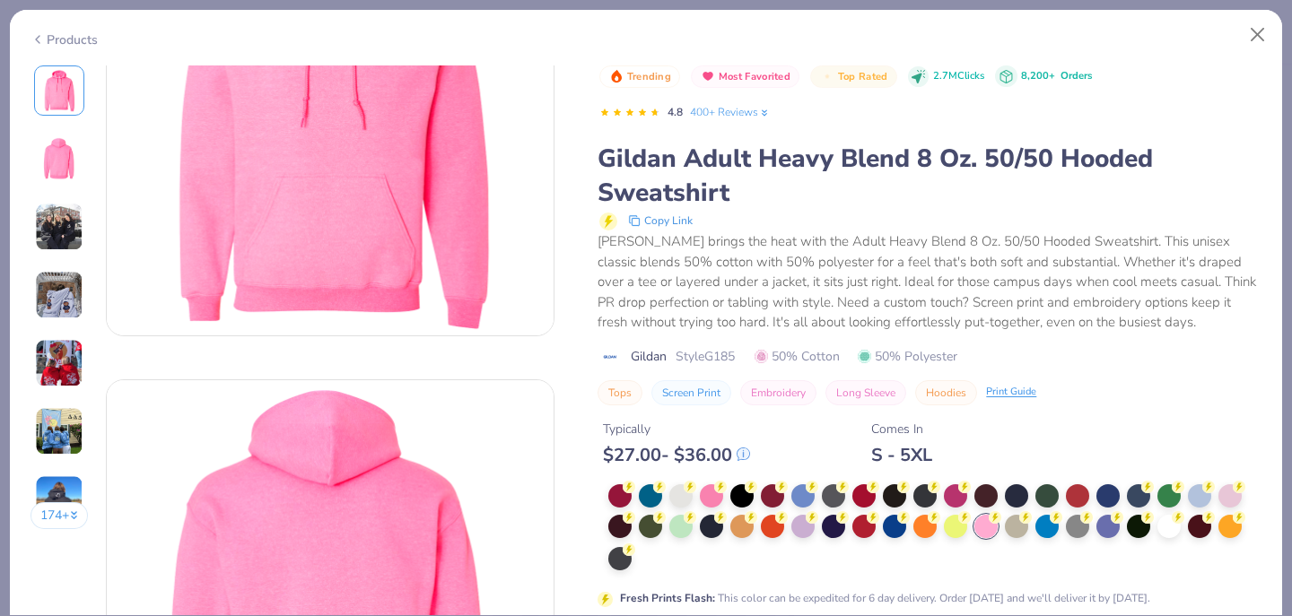
scroll to position [157, 0]
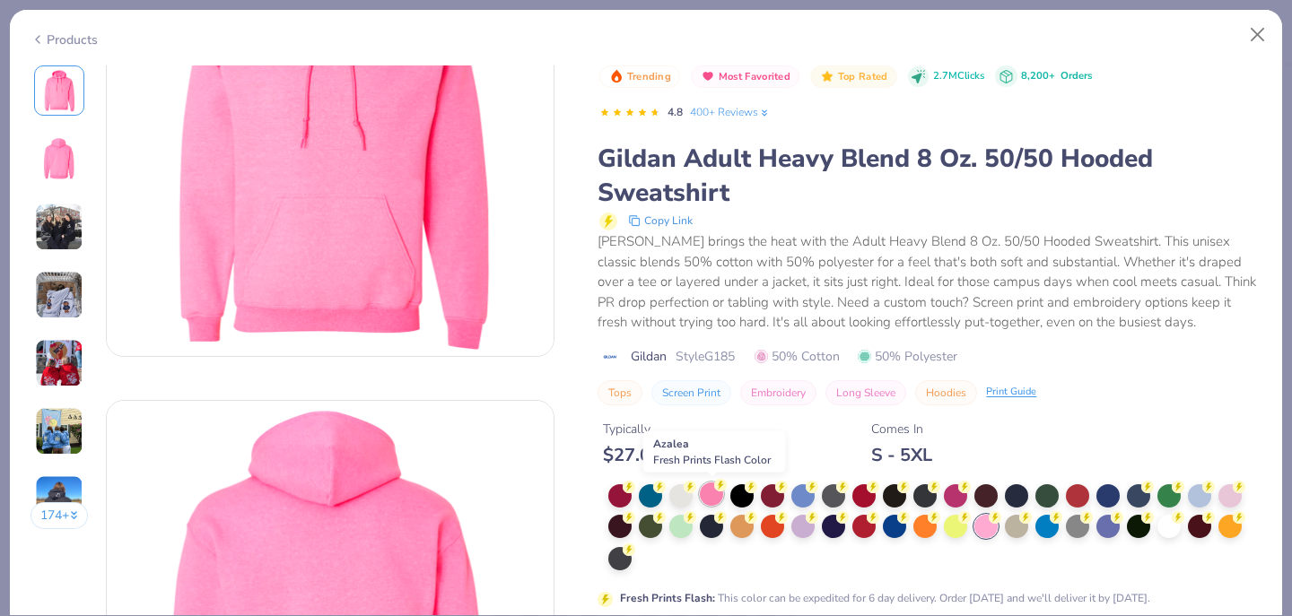
click at [716, 497] on div at bounding box center [711, 494] width 23 height 23
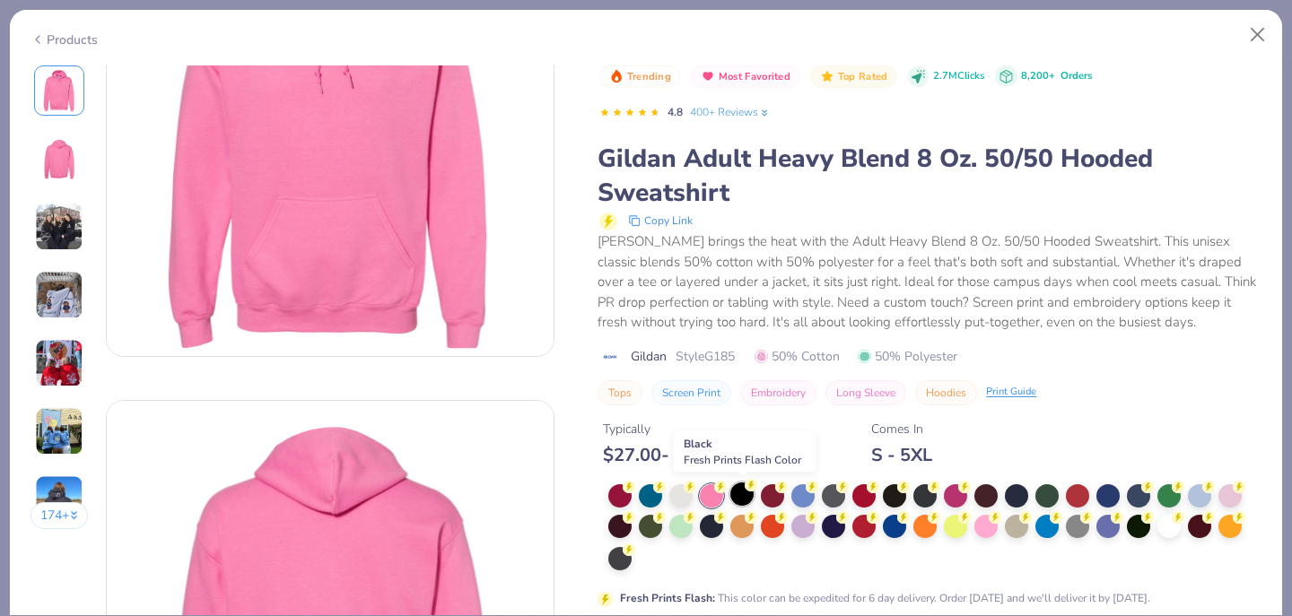
click at [737, 496] on div at bounding box center [741, 494] width 23 height 23
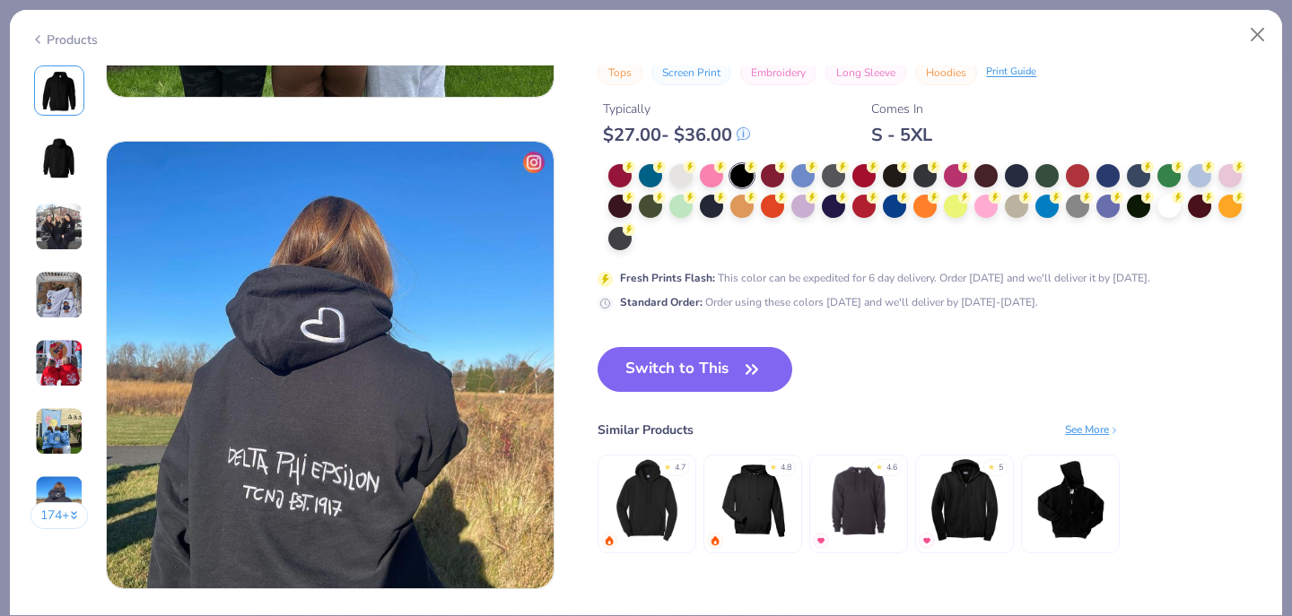
scroll to position [2847, 0]
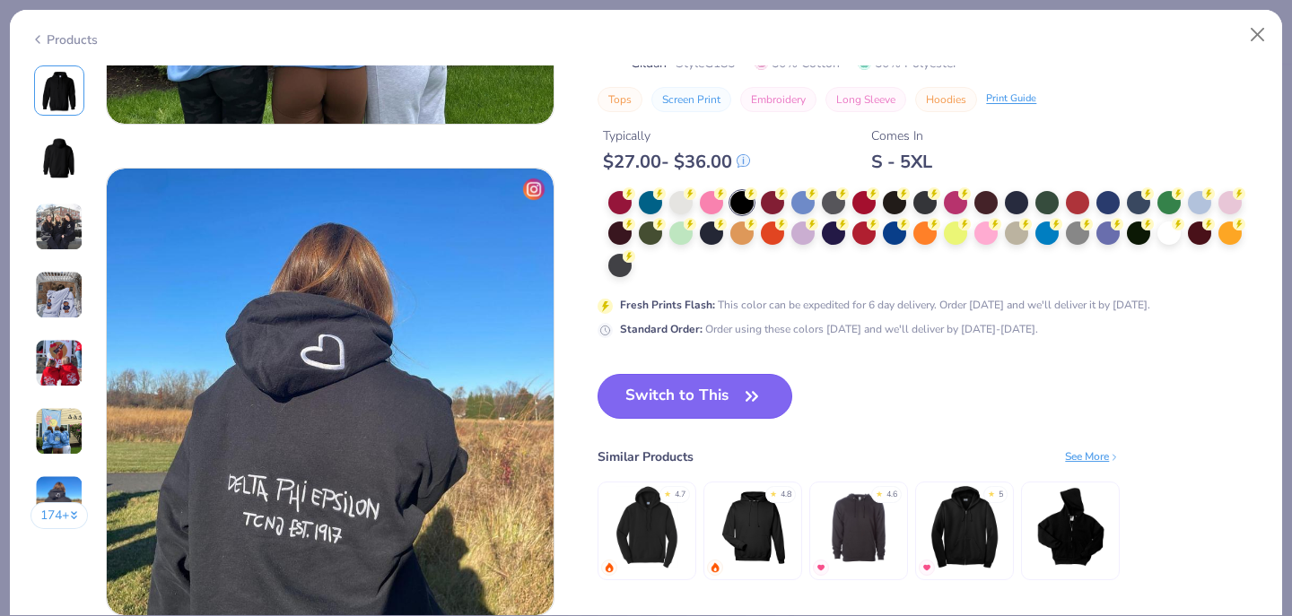
click at [715, 405] on button "Switch to This" at bounding box center [694, 396] width 195 height 45
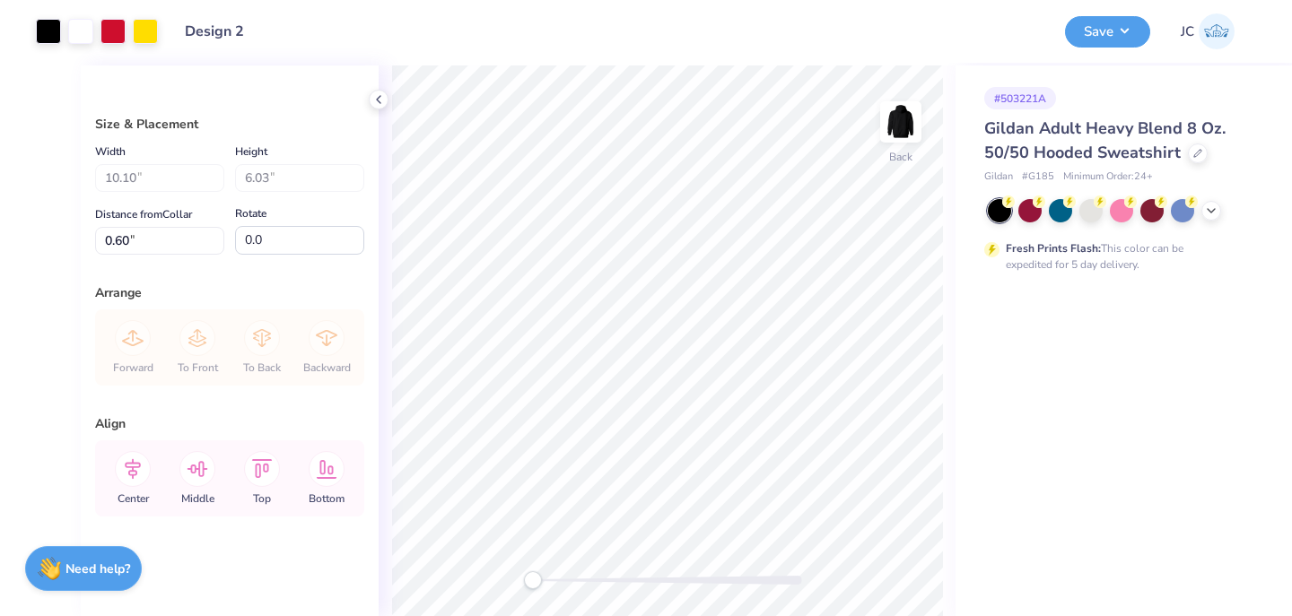
type input "4.23"
type input "3.00"
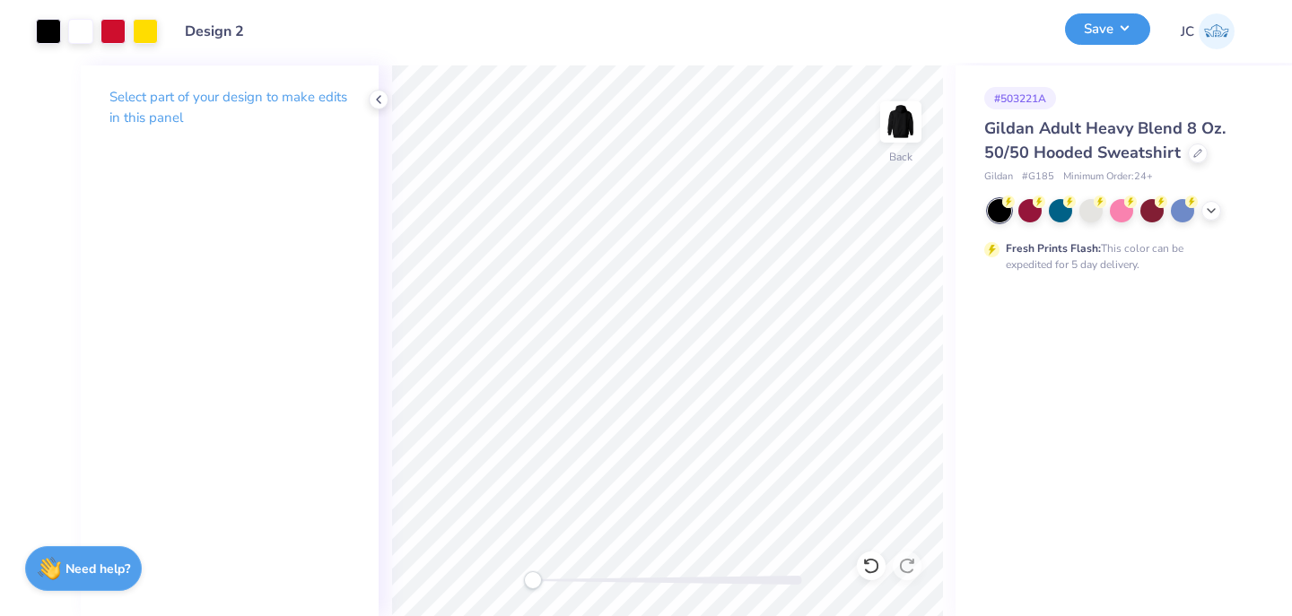
click at [1110, 35] on button "Save" at bounding box center [1107, 28] width 85 height 31
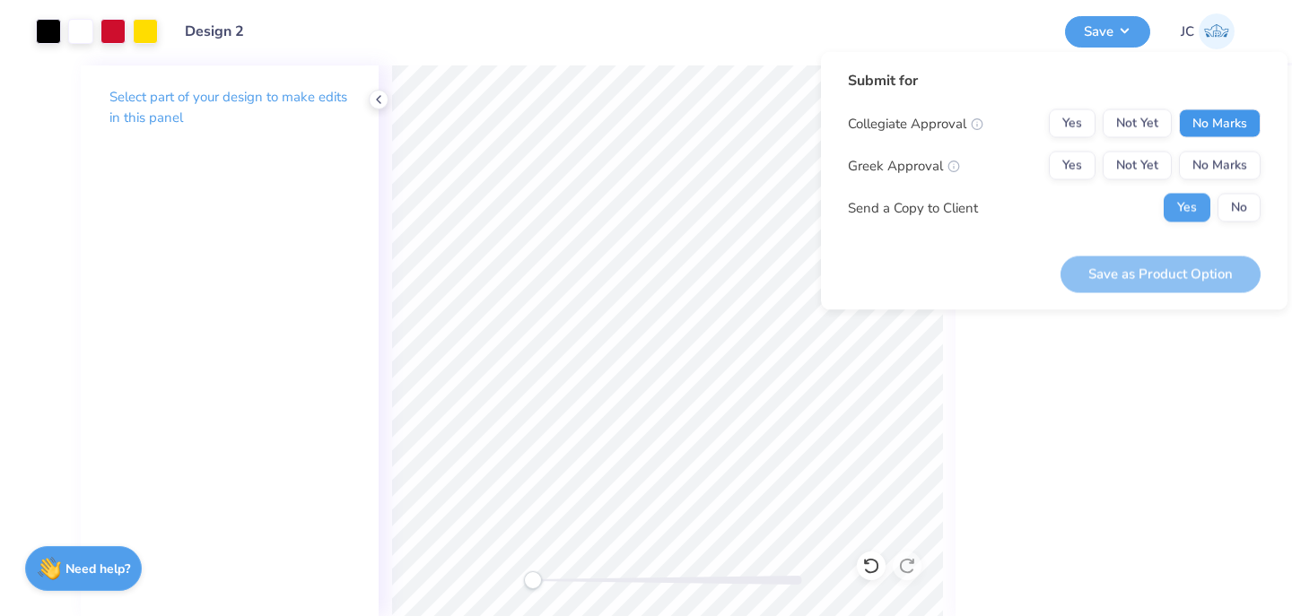
click at [1222, 124] on button "No Marks" at bounding box center [1220, 123] width 82 height 29
click at [1222, 159] on button "No Marks" at bounding box center [1220, 166] width 82 height 29
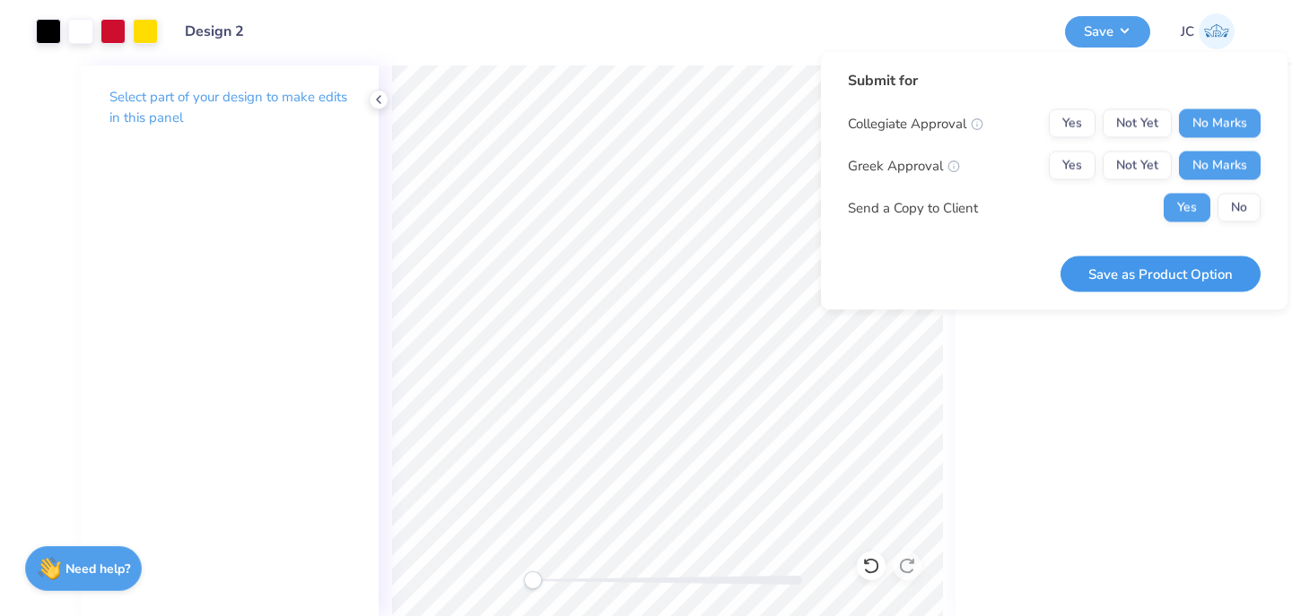
click at [1179, 271] on button "Save as Product Option" at bounding box center [1160, 274] width 200 height 37
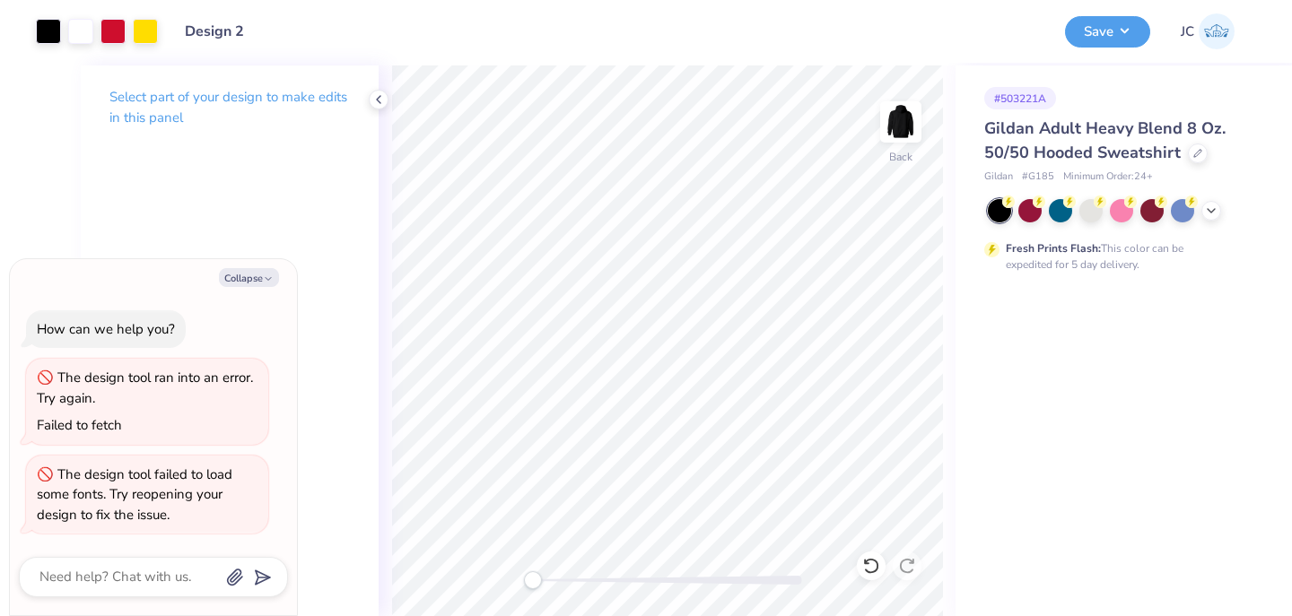
type textarea "x"
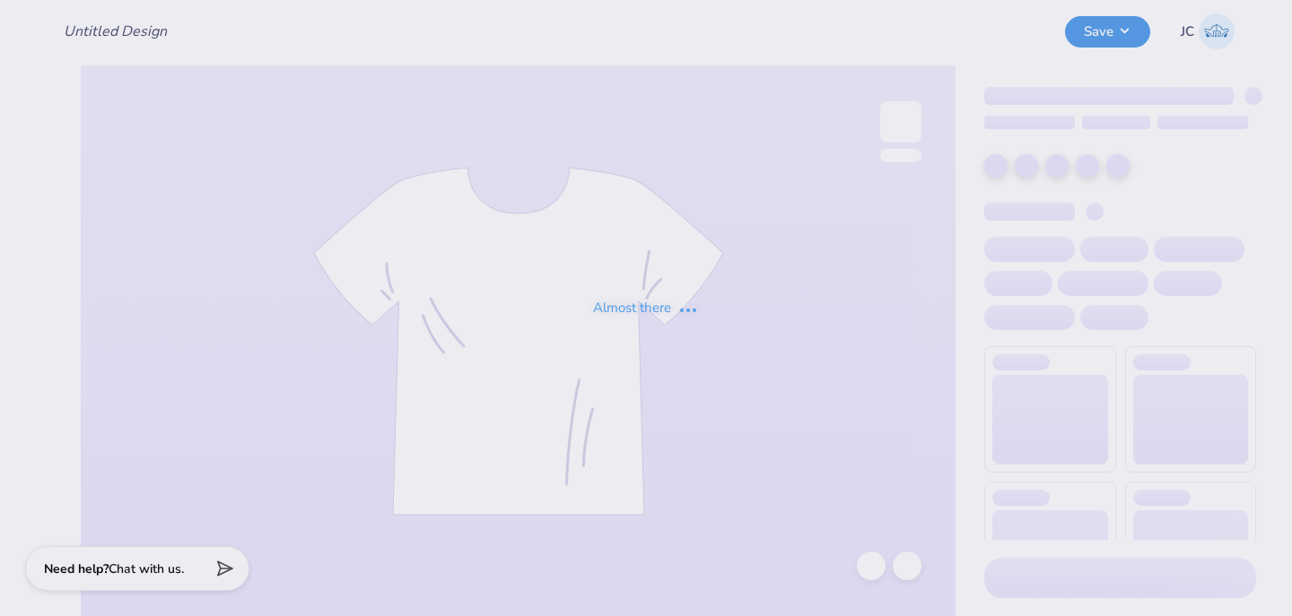
type input "Design 2"
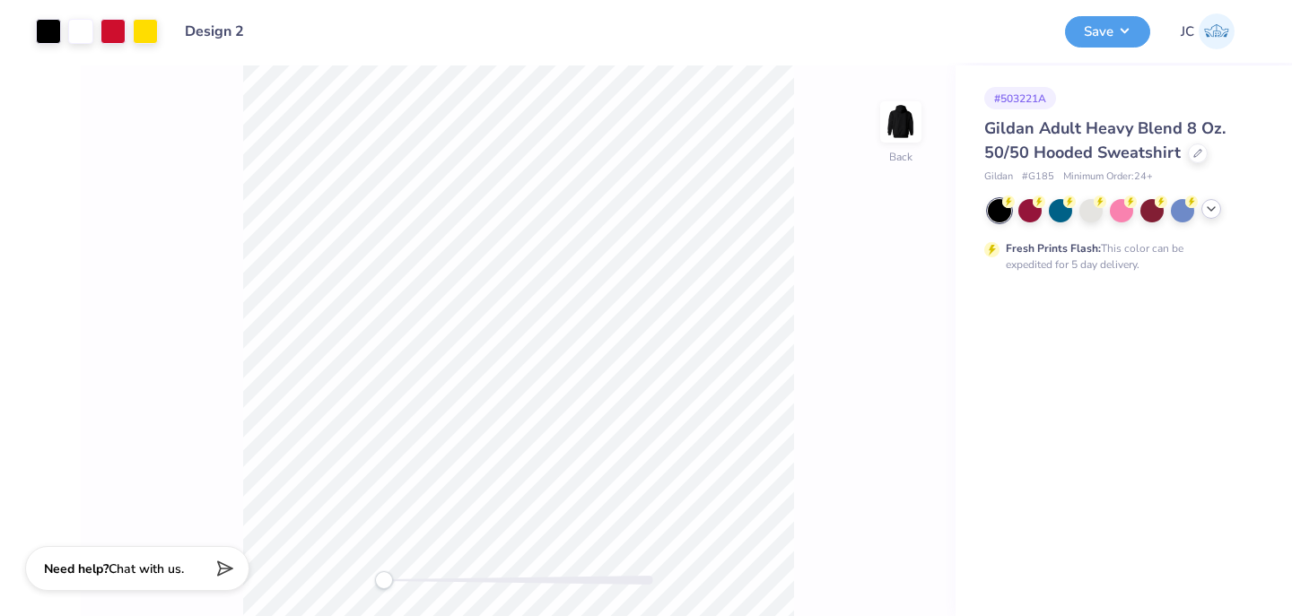
click at [1217, 210] on div at bounding box center [1211, 209] width 20 height 20
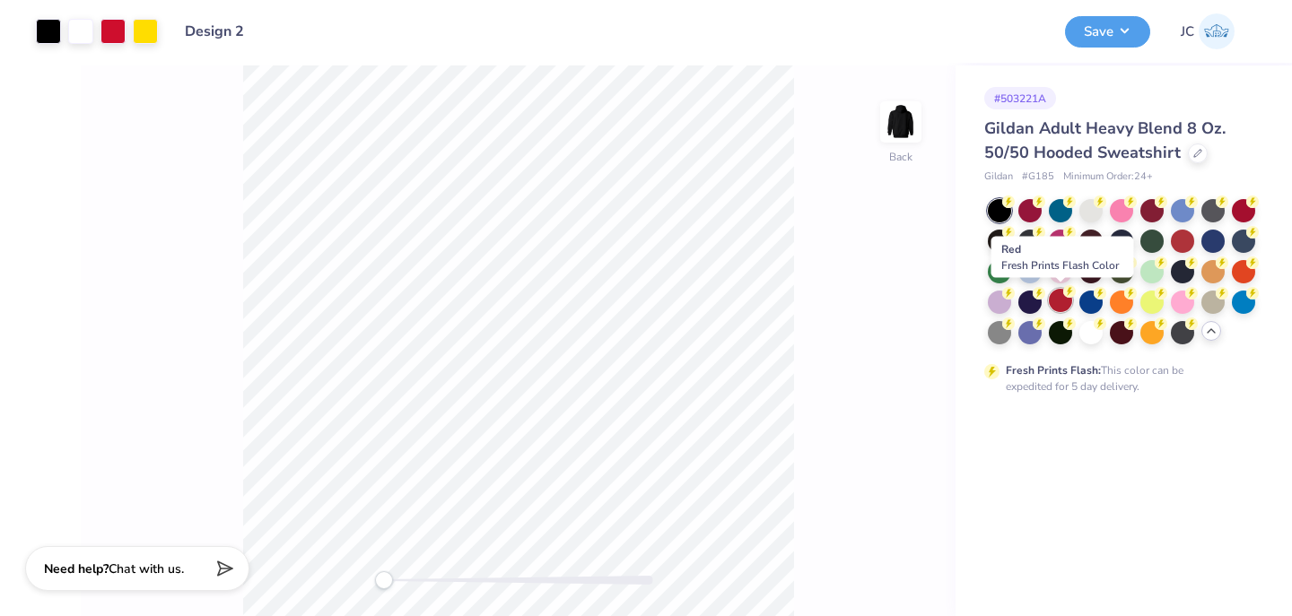
click at [1061, 300] on div at bounding box center [1060, 300] width 23 height 23
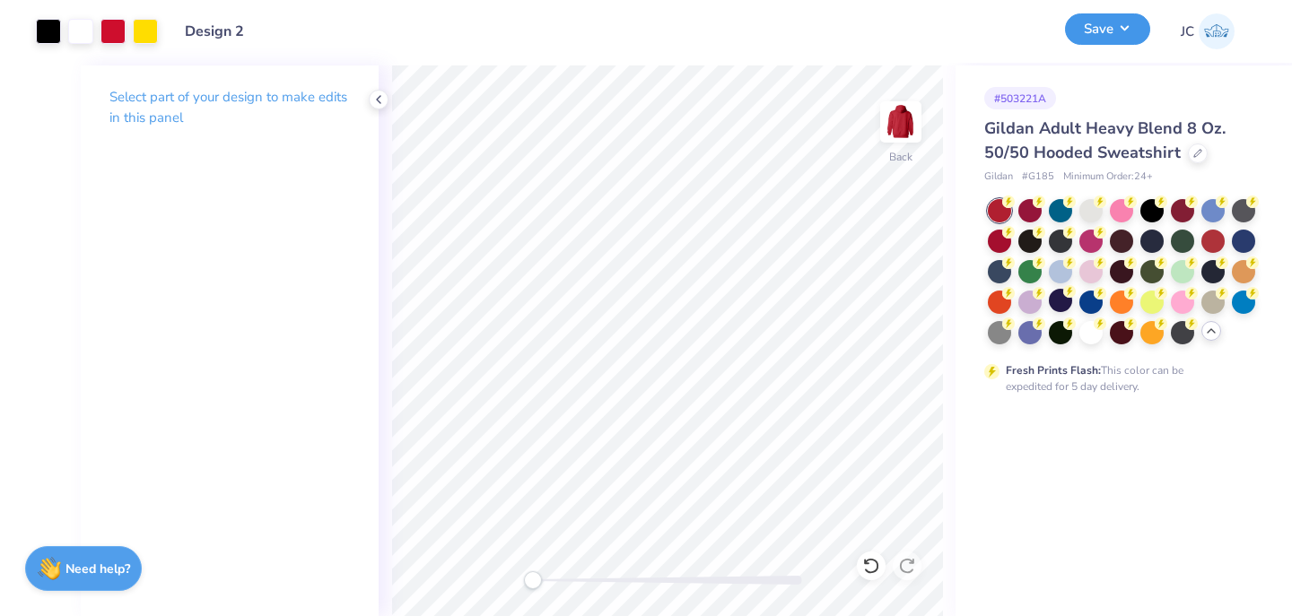
click at [1131, 30] on button "Save" at bounding box center [1107, 28] width 85 height 31
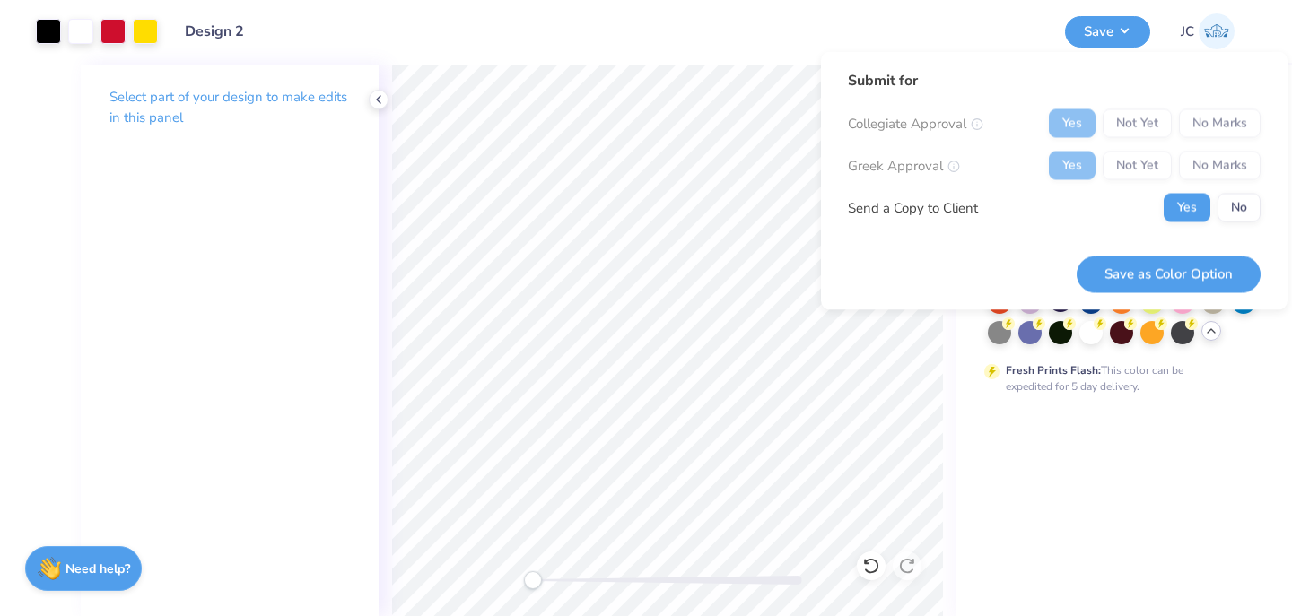
click at [1223, 116] on div "Yes Not Yet No Marks" at bounding box center [1155, 123] width 212 height 29
click at [1177, 274] on button "Save as Color Option" at bounding box center [1168, 274] width 184 height 37
